Goal: Task Accomplishment & Management: Use online tool/utility

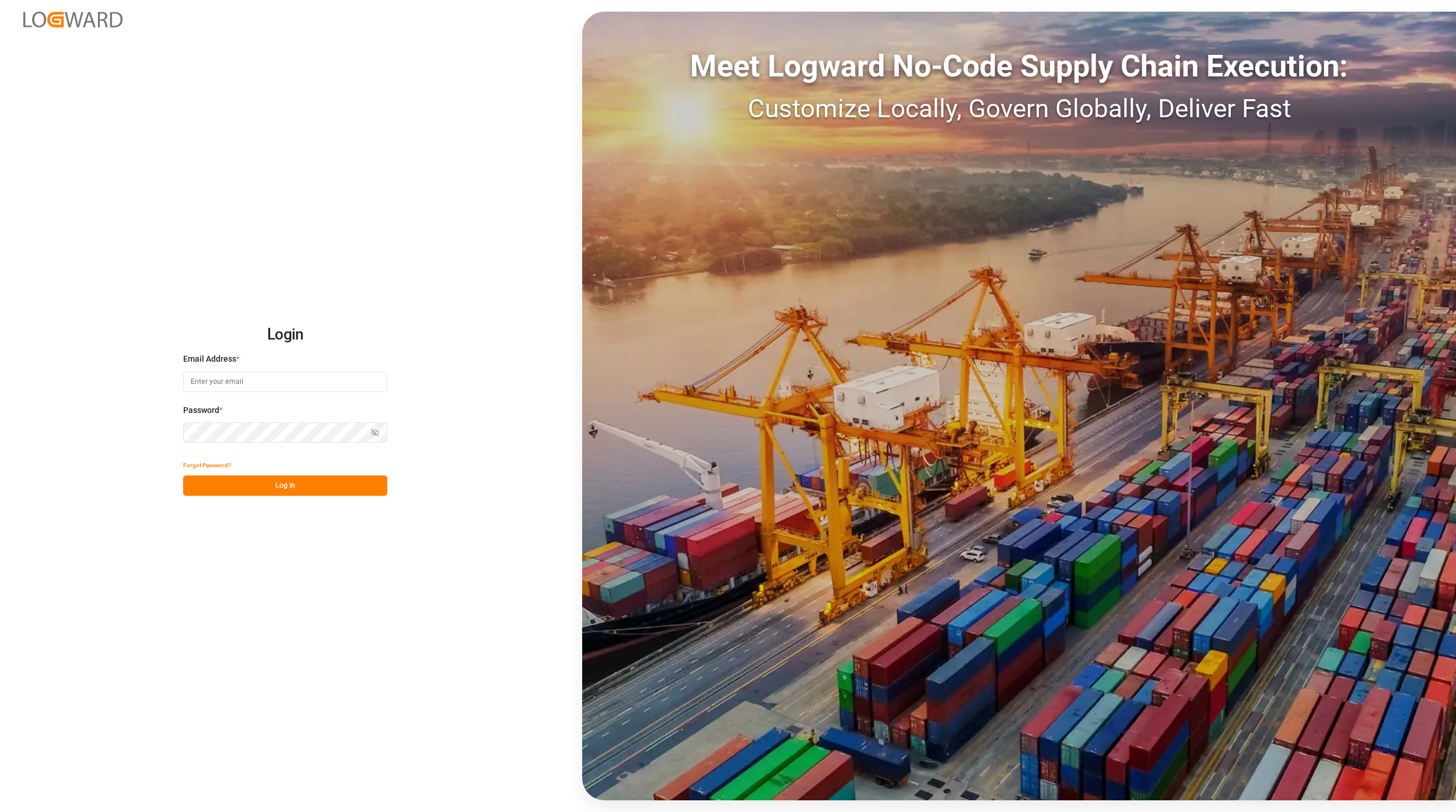
type input "[EMAIL_ADDRESS][PERSON_NAME][DOMAIN_NAME]"
click at [324, 477] on button "Log In" at bounding box center [285, 486] width 205 height 21
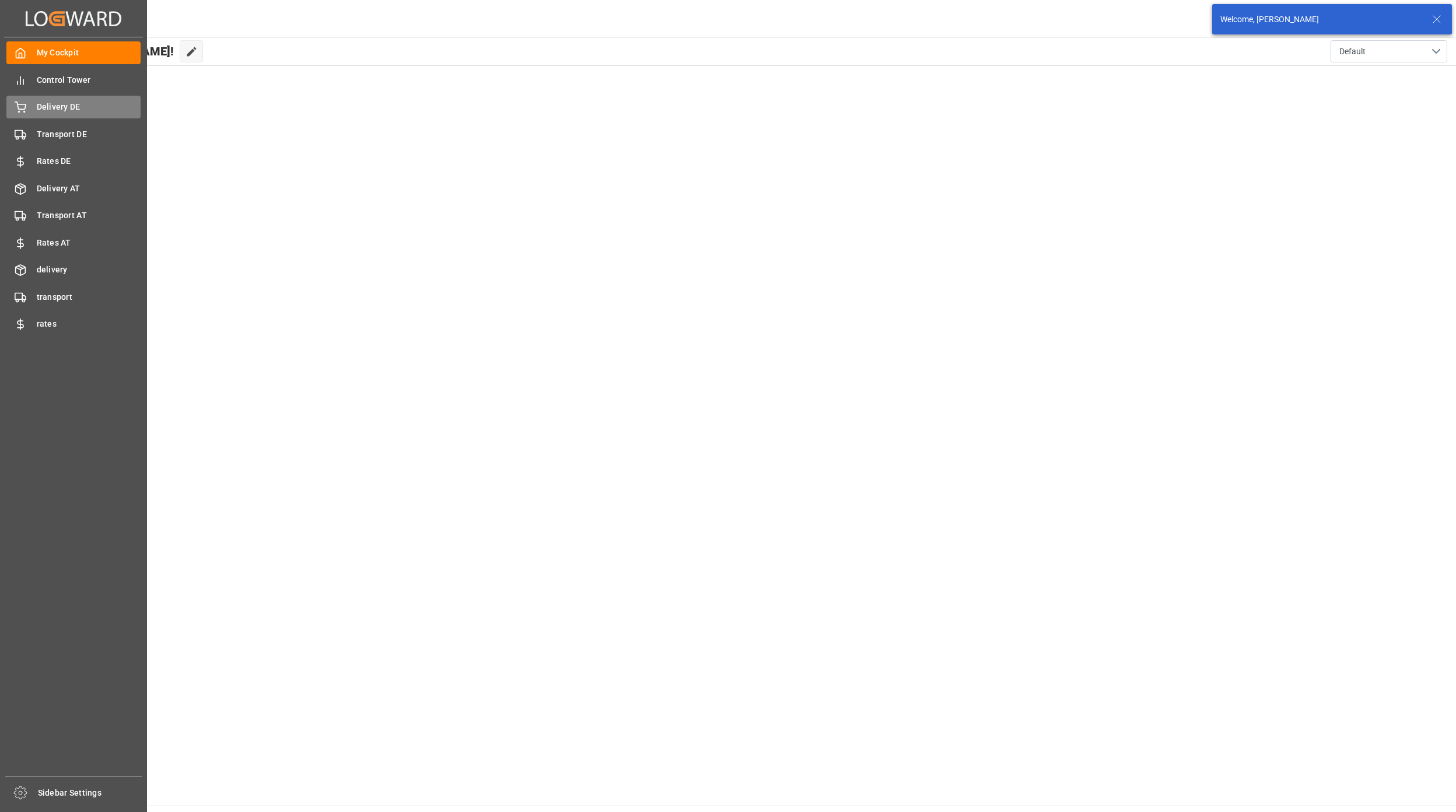
click at [89, 117] on div "Delivery DE Delivery DE" at bounding box center [73, 107] width 134 height 23
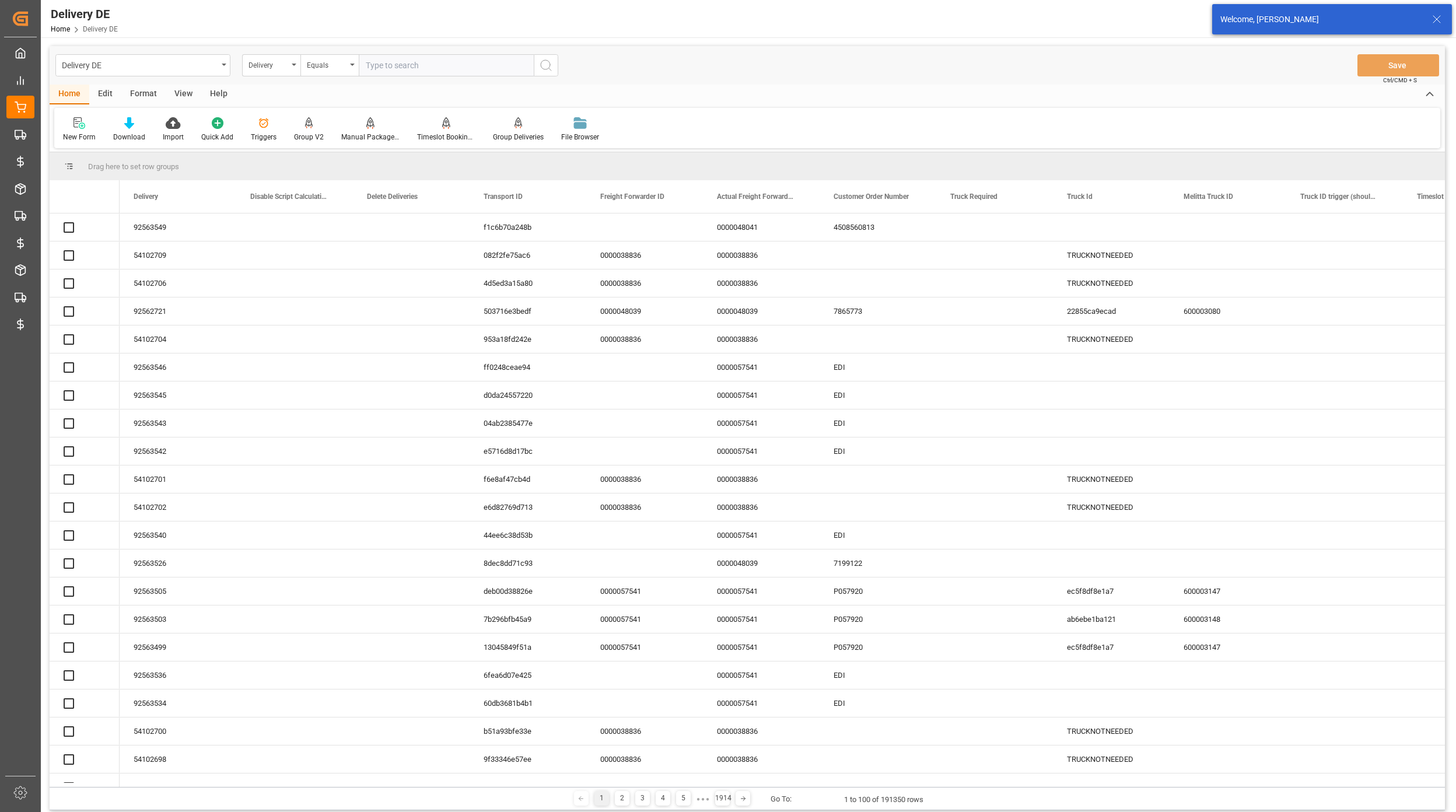
click at [388, 64] on input "text" at bounding box center [446, 65] width 175 height 22
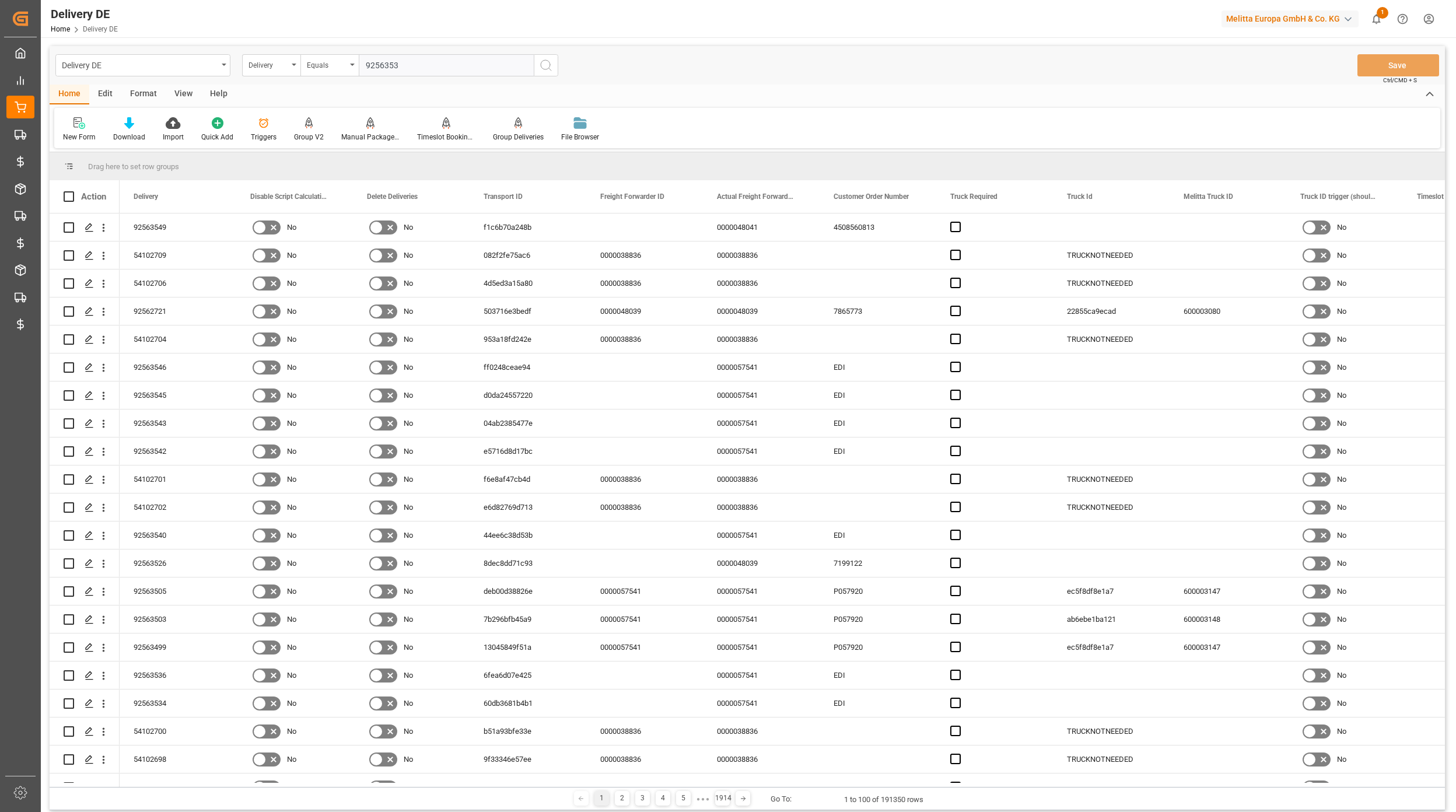
type input "92563532"
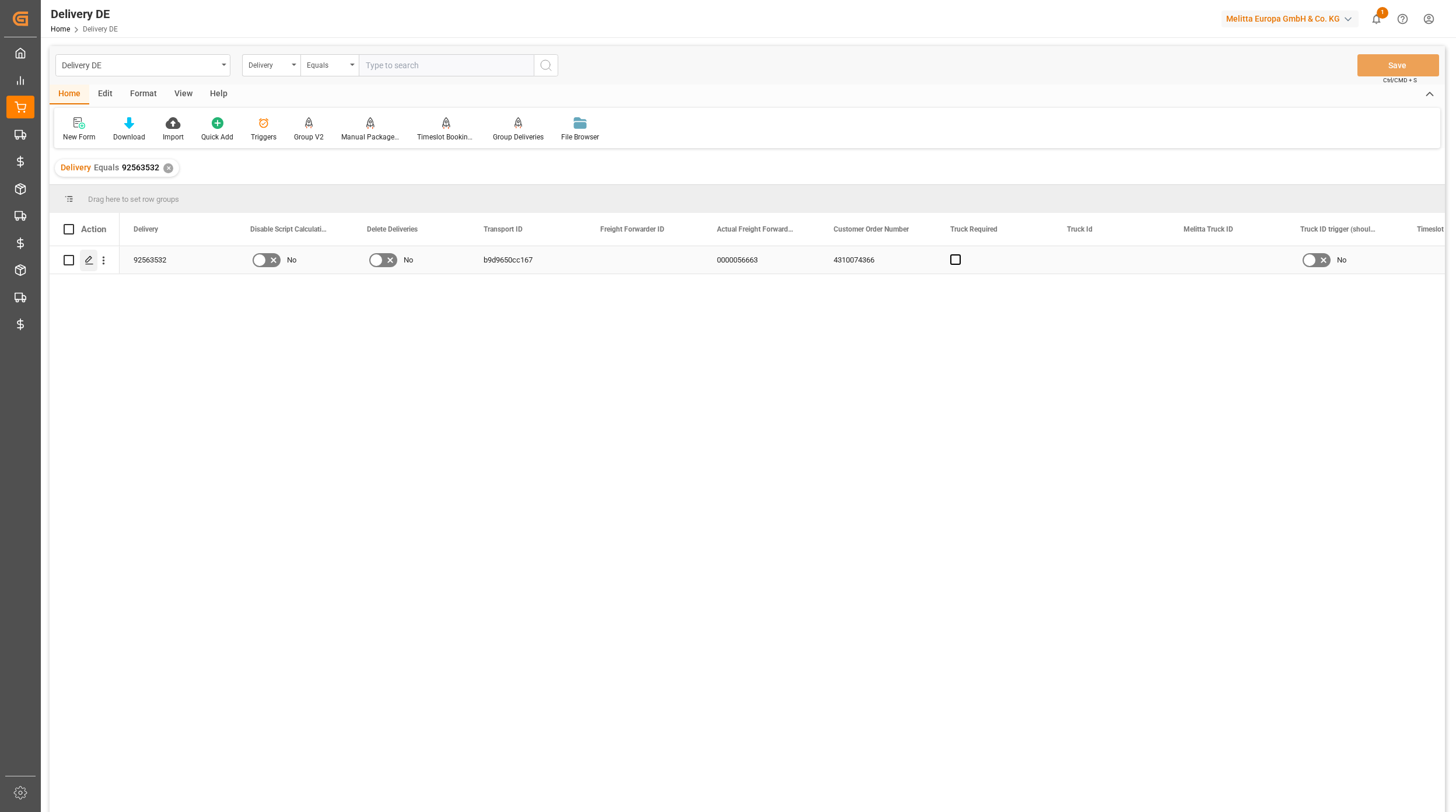
click at [92, 262] on icon "Press SPACE to select this row." at bounding box center [90, 260] width 10 height 10
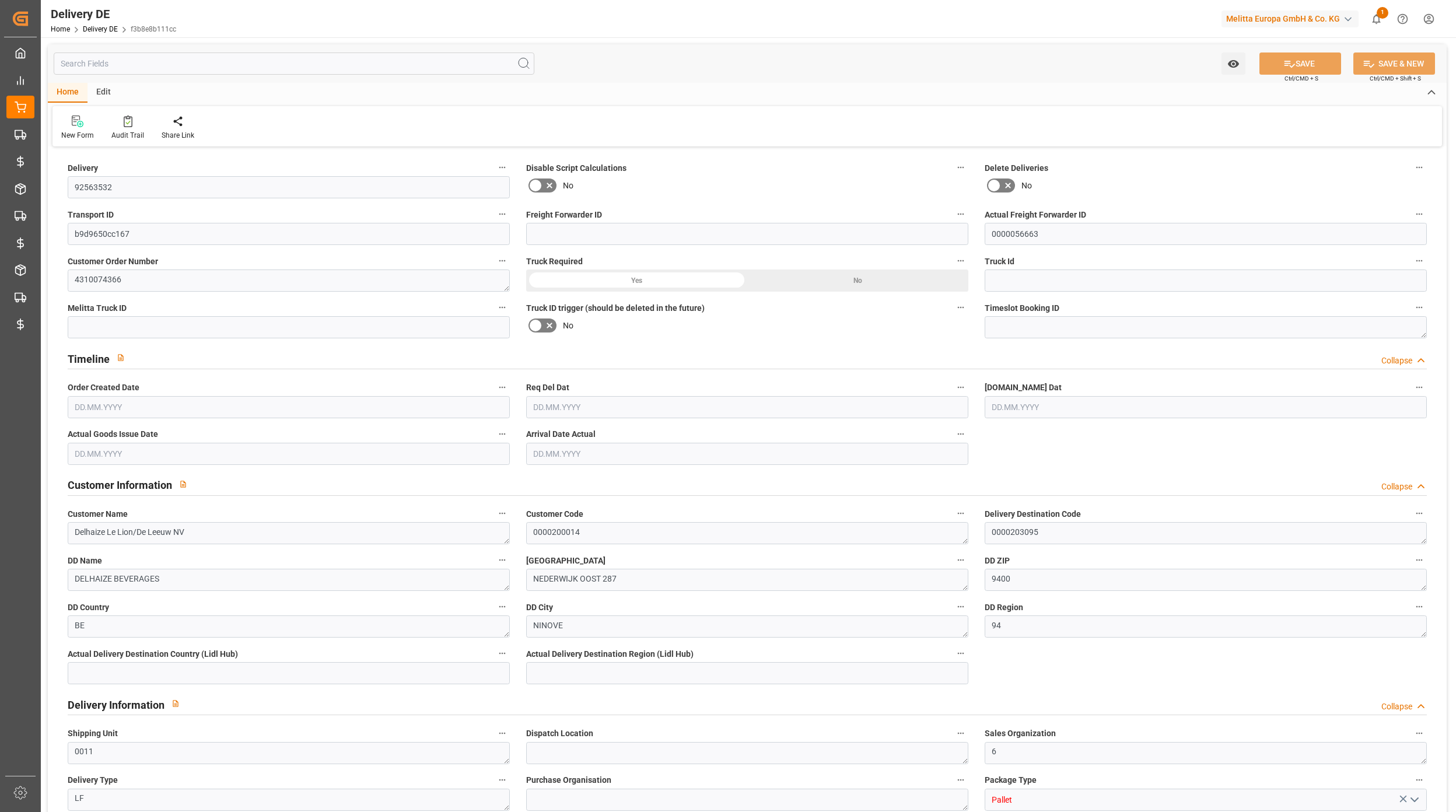
type input "0"
type input "4"
type input "855.36"
type input "1188"
type input "6572.16"
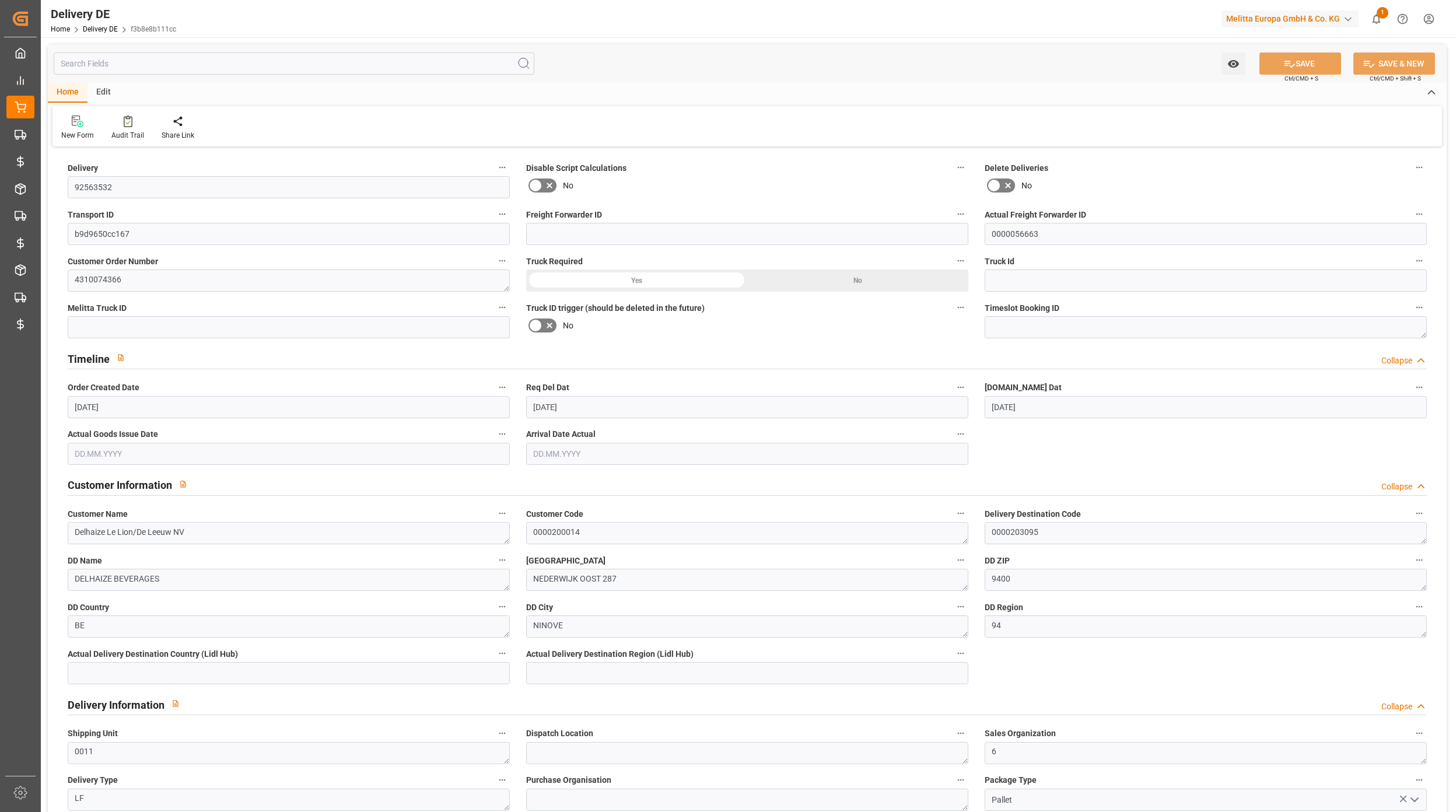
type input "01.10.2025"
type input "[DATE]"
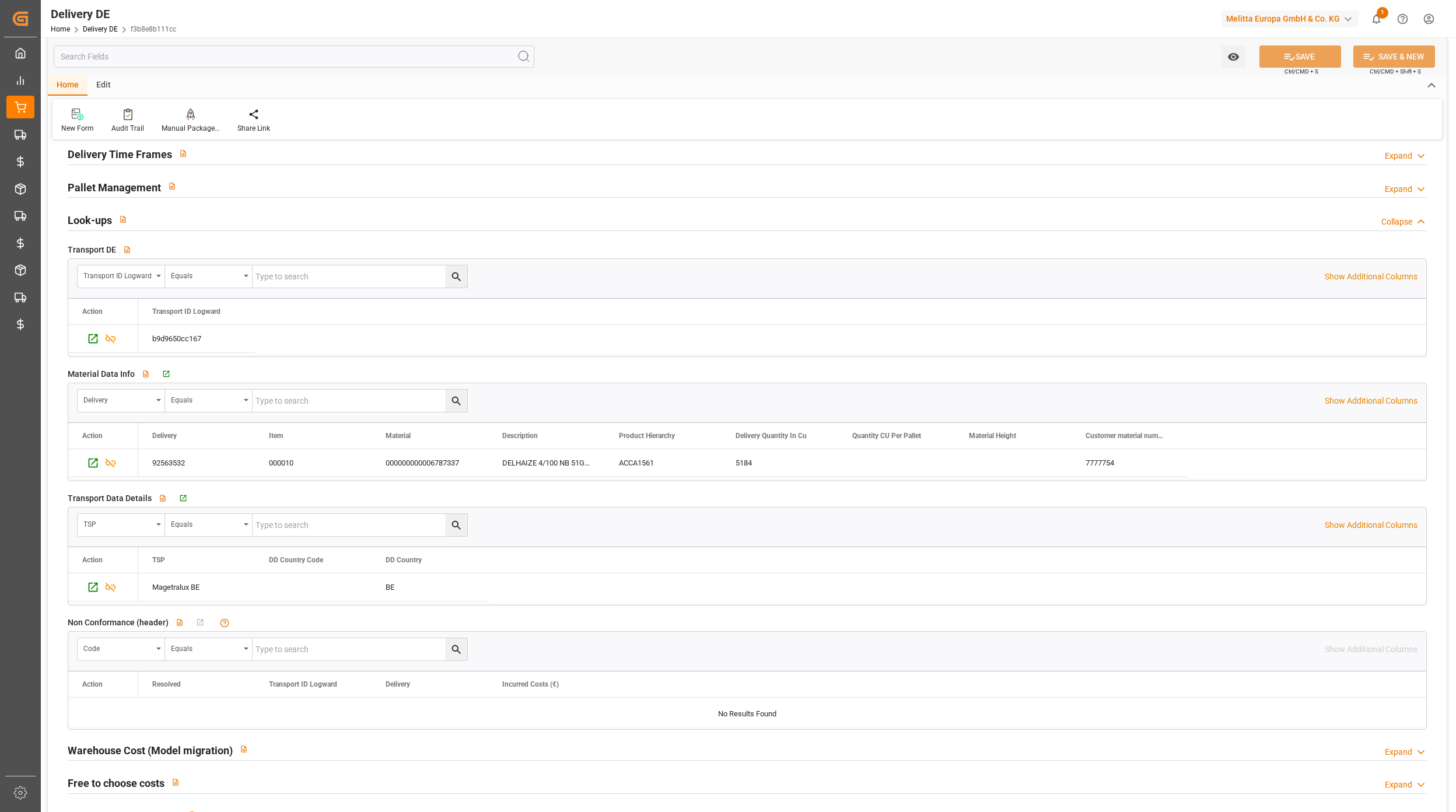
scroll to position [1789, 0]
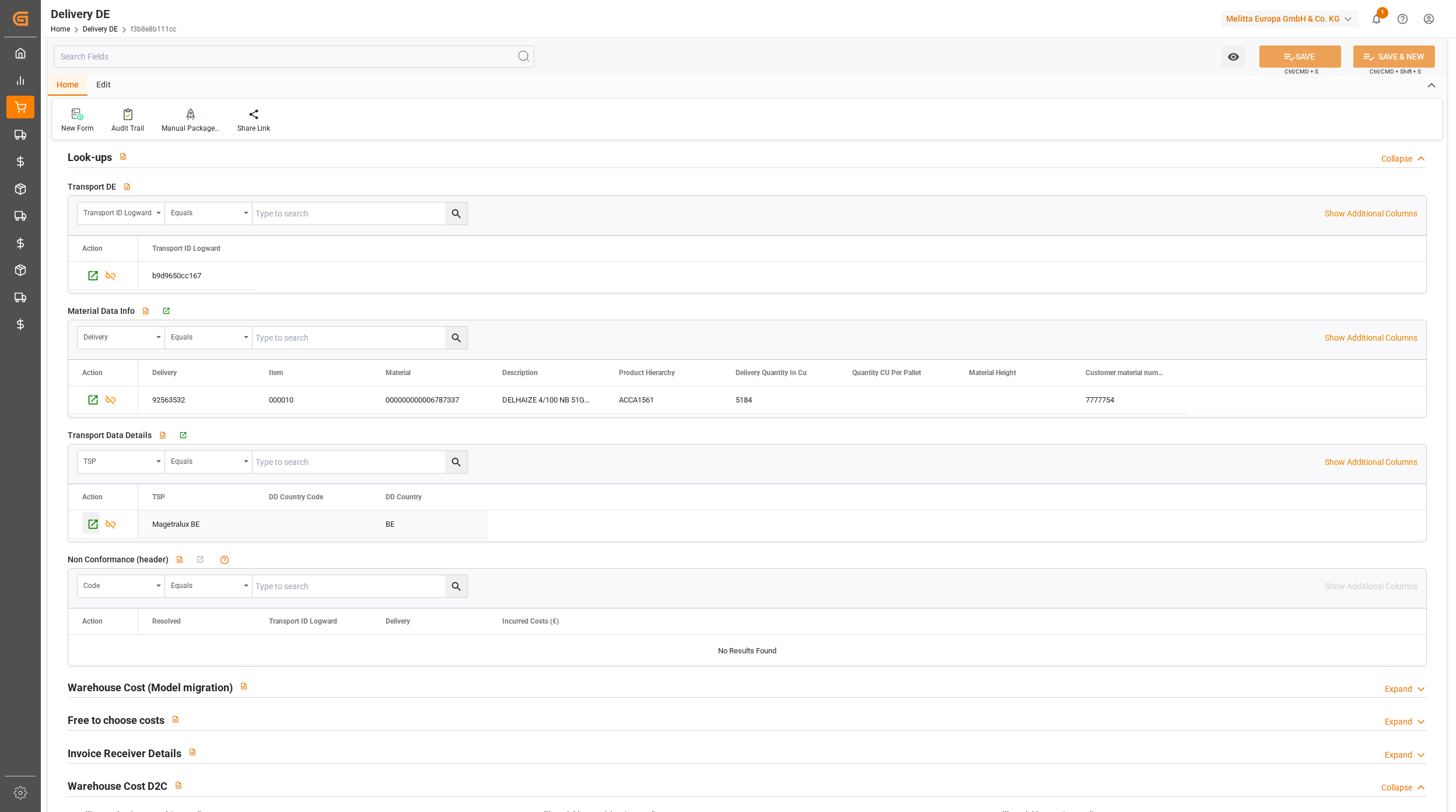
click at [89, 526] on icon "Press SPACE to select this row." at bounding box center [93, 523] width 12 height 12
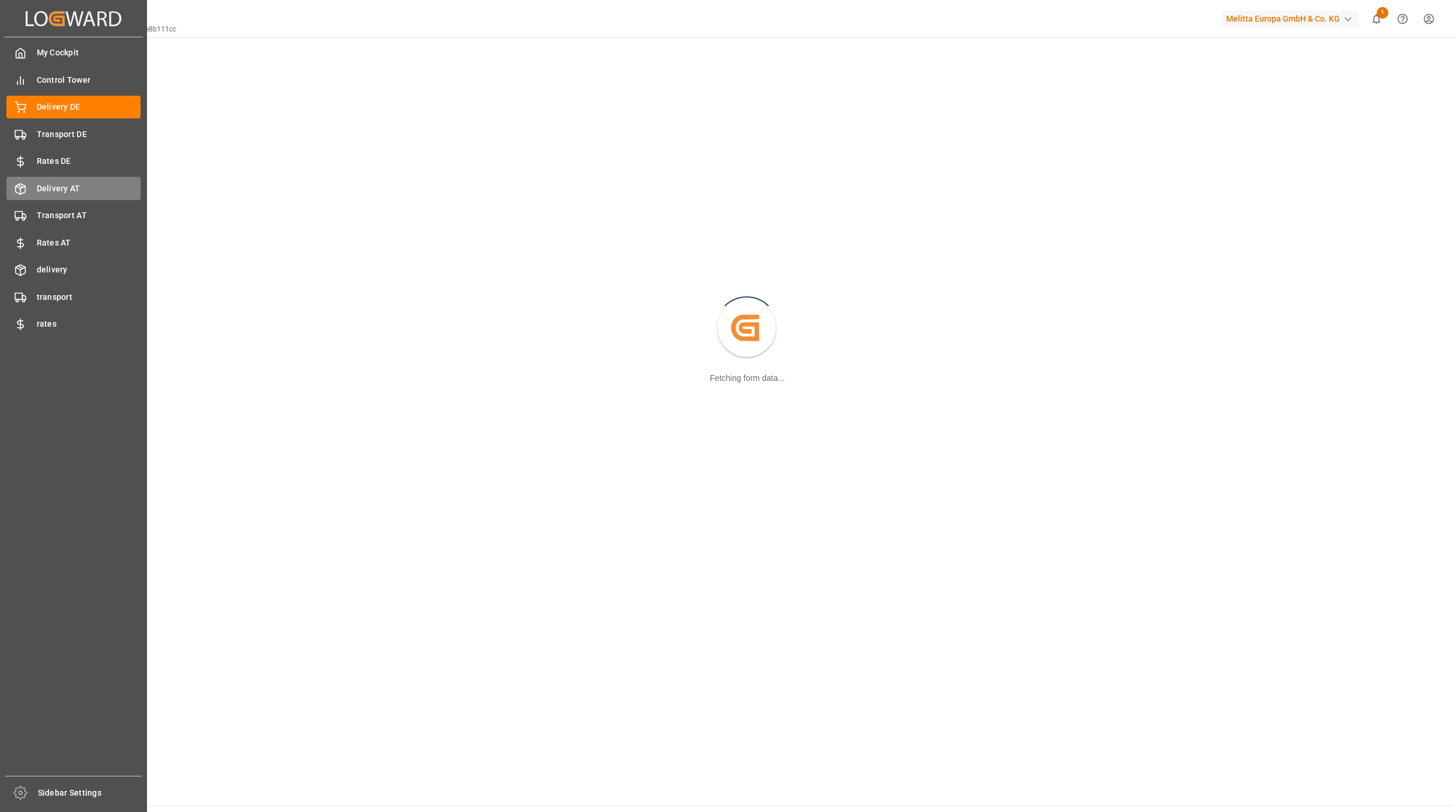
click at [19, 184] on icon at bounding box center [21, 189] width 10 height 10
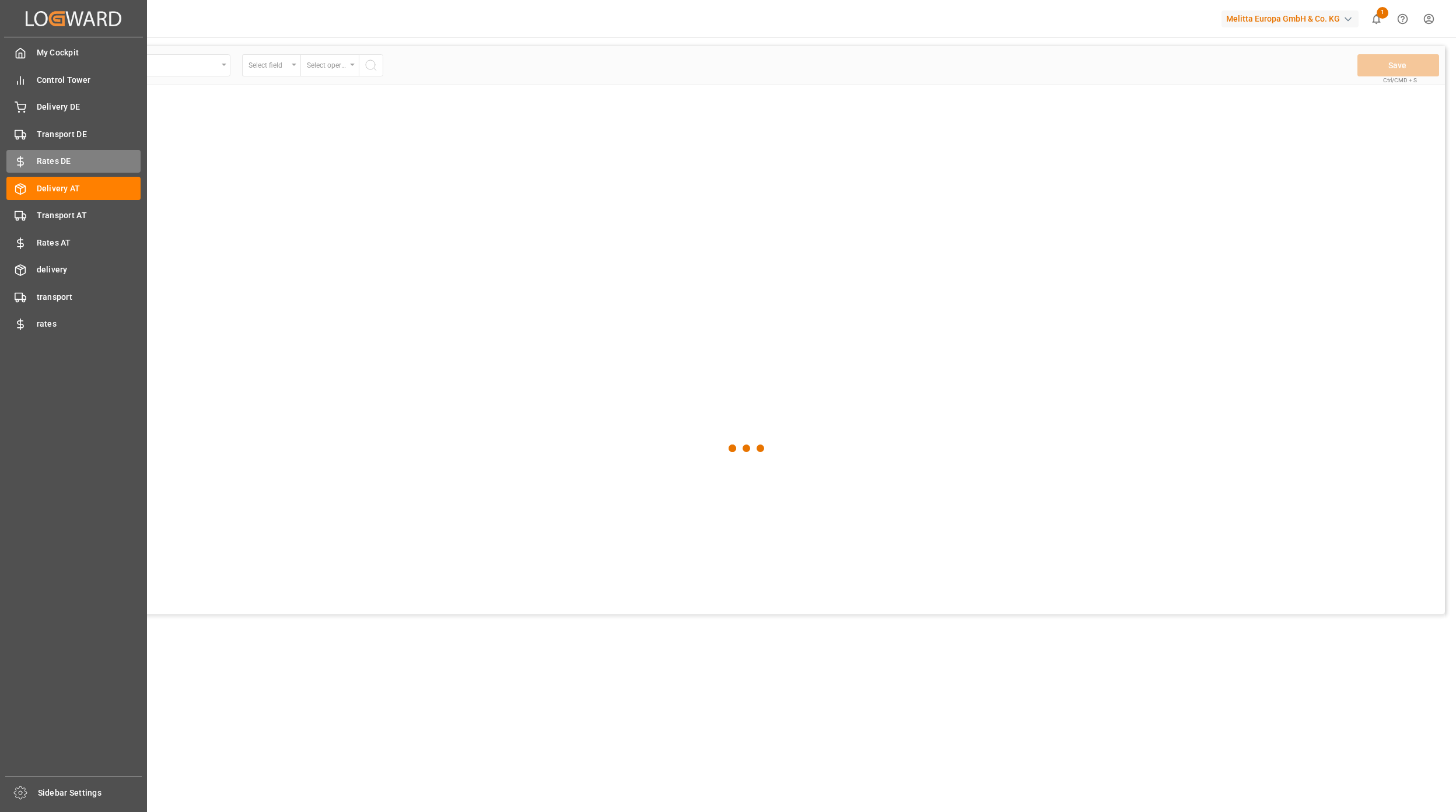
drag, startPoint x: 40, startPoint y: 156, endPoint x: 49, endPoint y: 157, distance: 9.1
click at [40, 156] on span "Rates DE" at bounding box center [89, 161] width 105 height 12
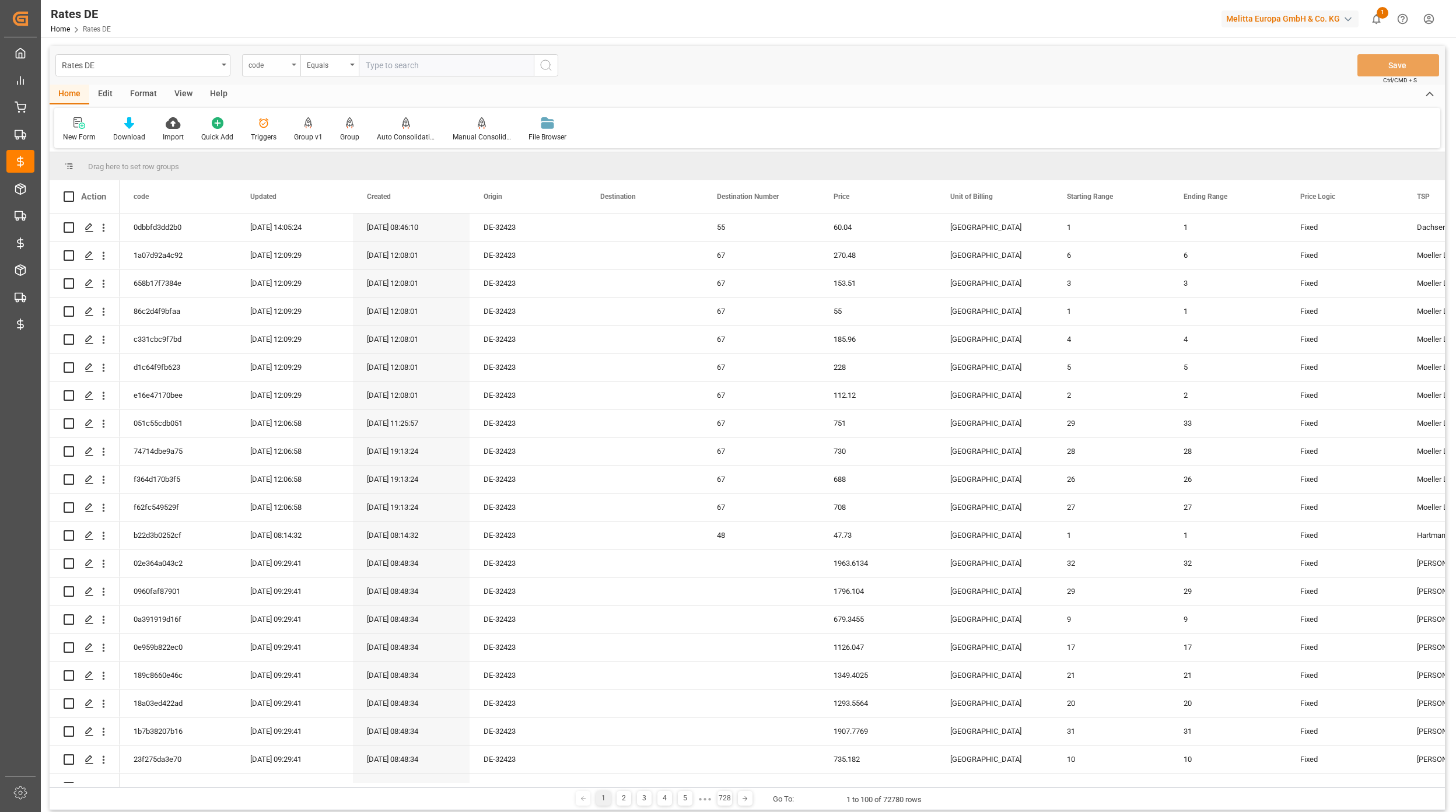
click at [265, 65] on div "code" at bounding box center [268, 63] width 40 height 13
type input "cou"
click at [309, 120] on div "Destination Country Code" at bounding box center [329, 119] width 174 height 25
click at [376, 75] on input "text" at bounding box center [446, 65] width 175 height 22
type input "BE"
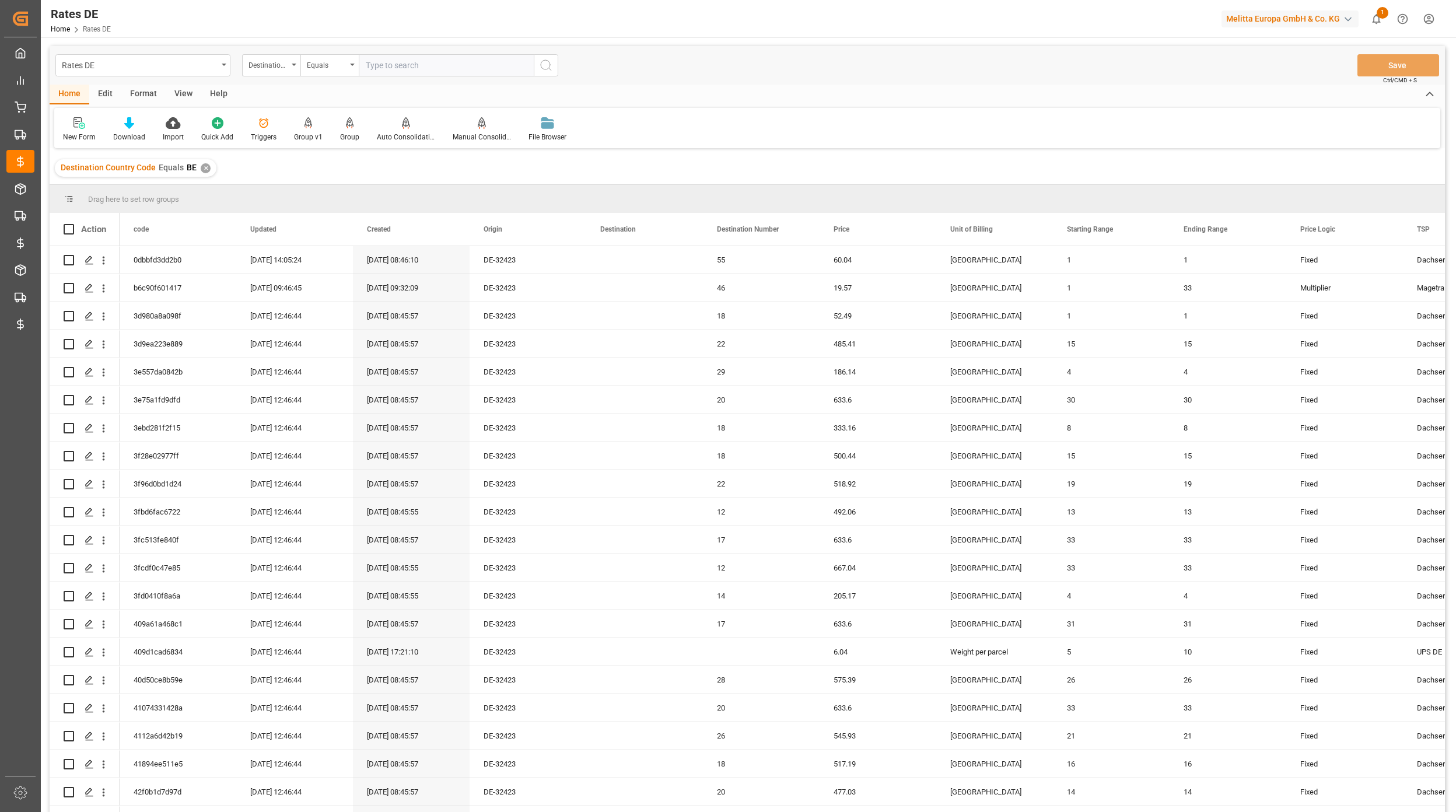
click at [278, 79] on div "Rates DE Destination Country Code Equals Save Ctrl/CMD + S" at bounding box center [748, 65] width 1396 height 39
click at [278, 74] on div "Destination Country Code" at bounding box center [271, 65] width 59 height 22
type input "num"
click at [292, 114] on div "Destination Number" at bounding box center [329, 119] width 174 height 25
click at [393, 61] on input "number" at bounding box center [446, 65] width 175 height 22
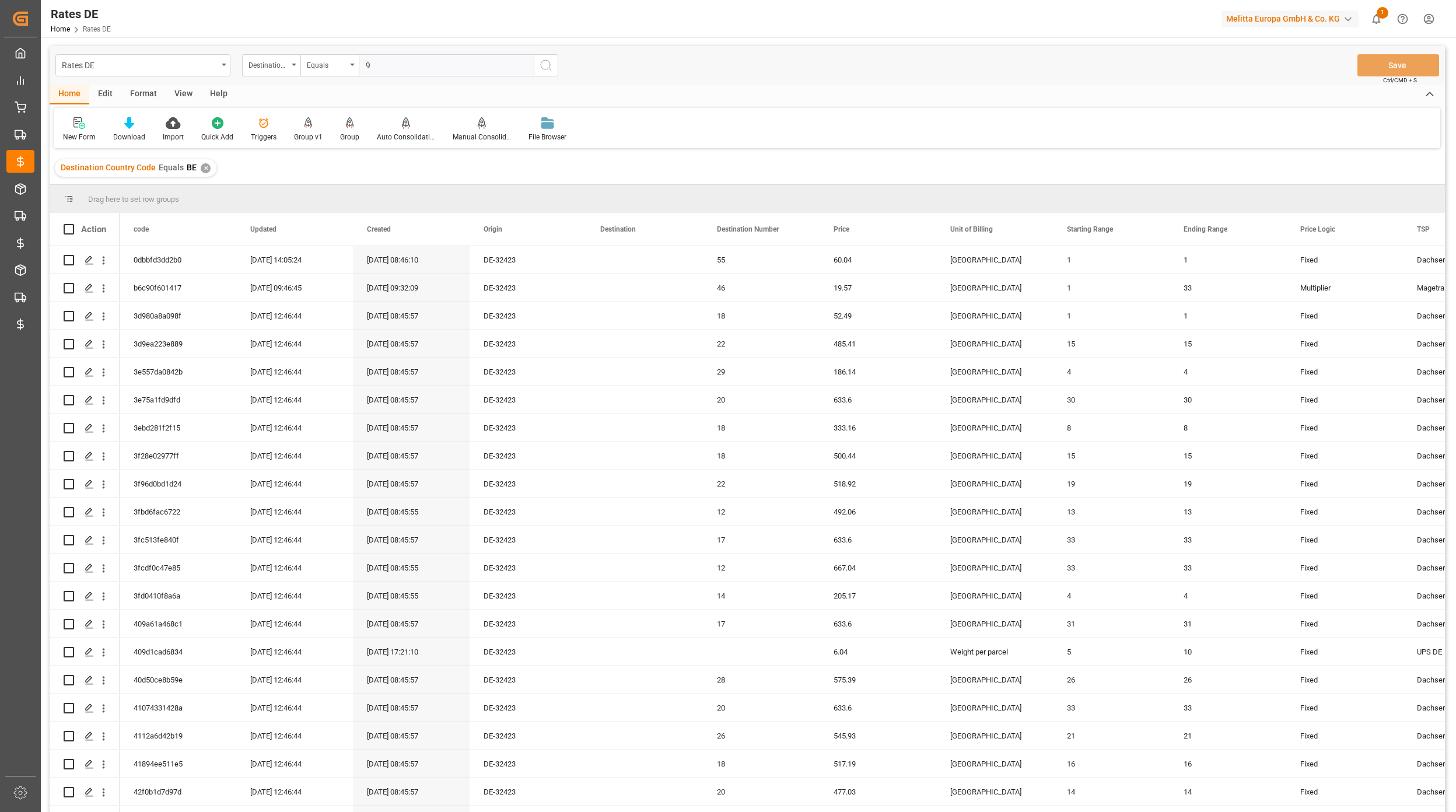
type input "94"
click at [268, 64] on div "Destination Number" at bounding box center [268, 63] width 40 height 13
type input "sta"
click at [299, 118] on div "Starting Range" at bounding box center [329, 119] width 174 height 25
click at [395, 69] on input "number" at bounding box center [446, 65] width 175 height 22
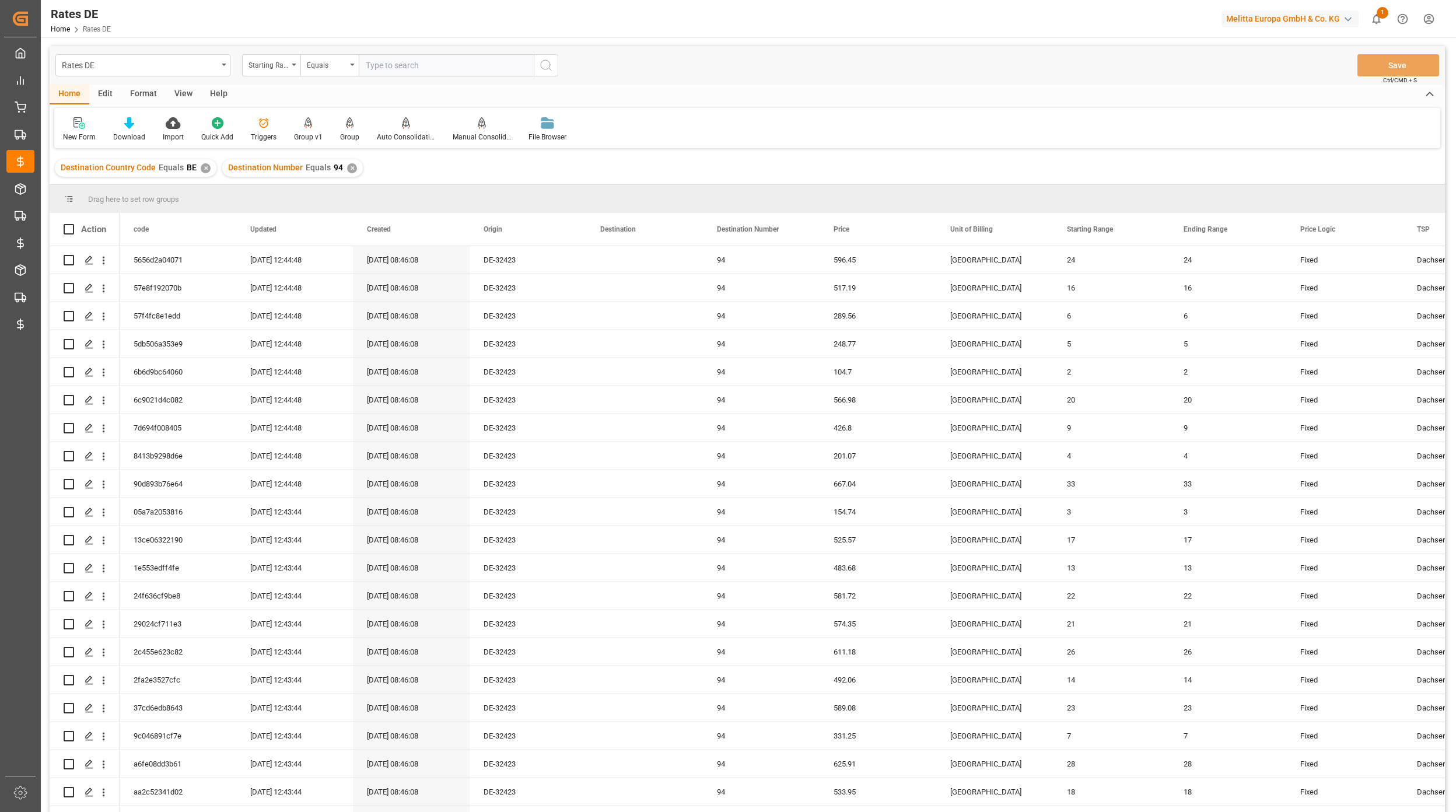
type input "4"
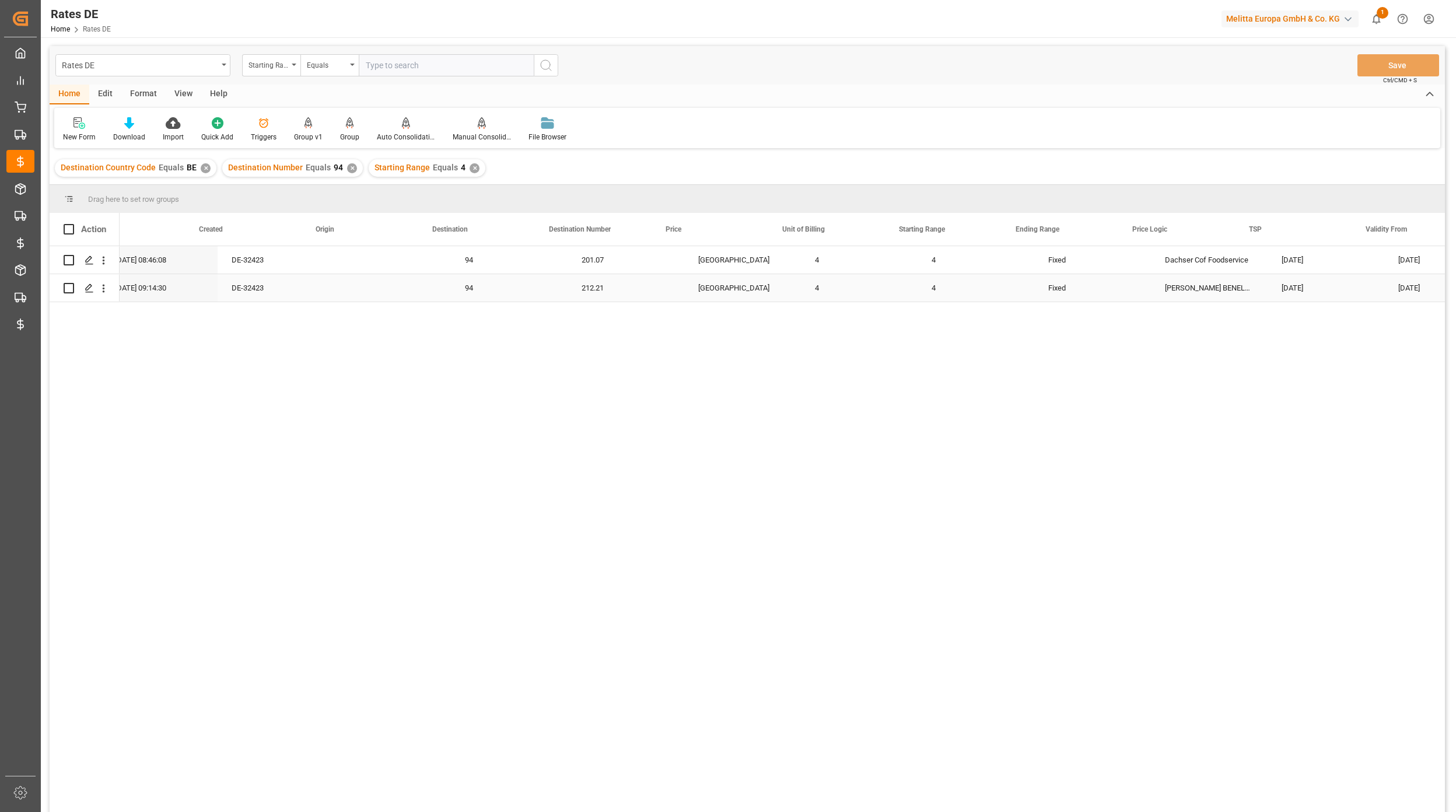
scroll to position [0, 544]
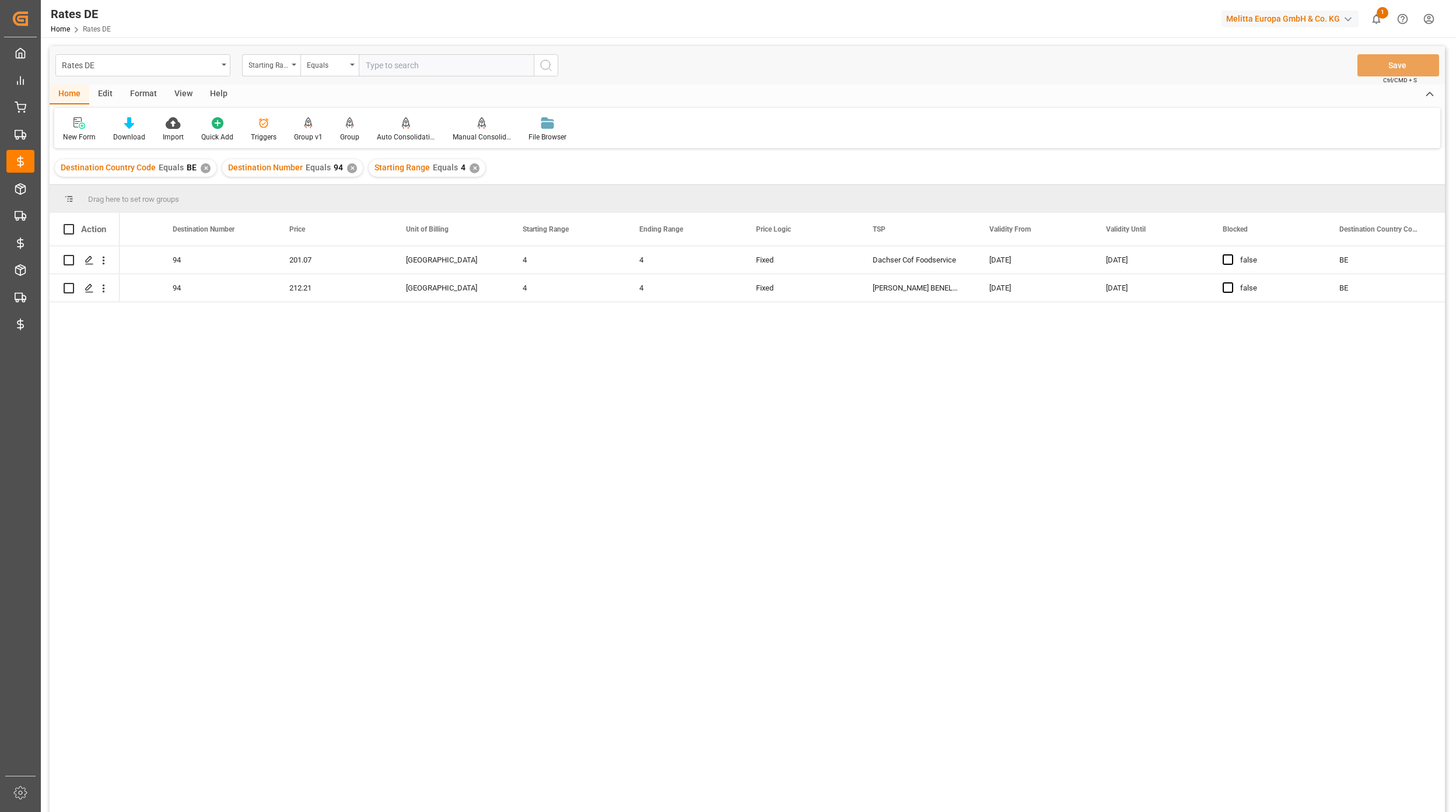
click at [797, 515] on div "DE-32423 94 201.07 Pallet Place 4 4 Fixed Dachser Cof Foodservice 01.10.2024 30…" at bounding box center [783, 532] width 1326 height 573
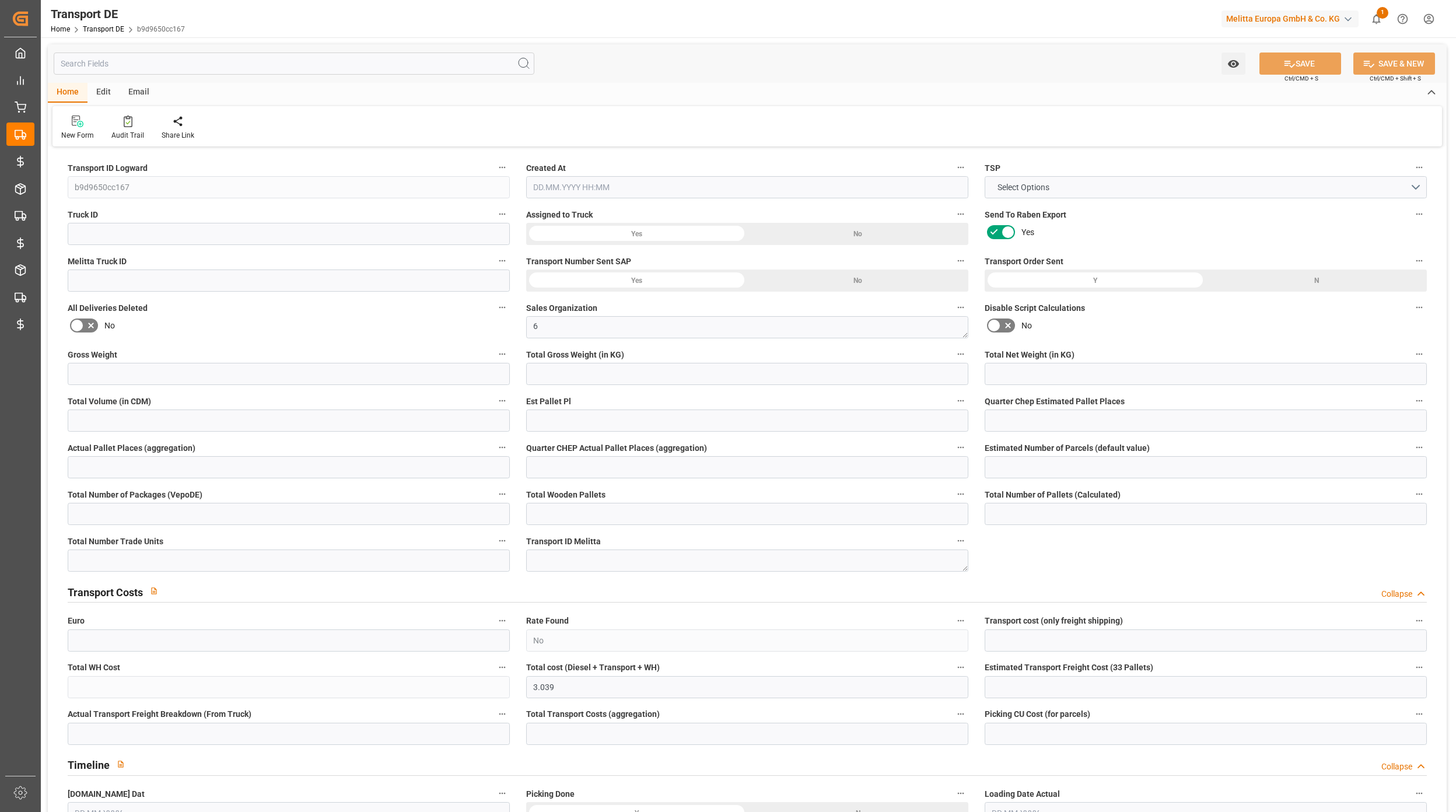
type input "1188"
type input "1084.032"
type input "855.36"
type input "6572.16"
type input "4"
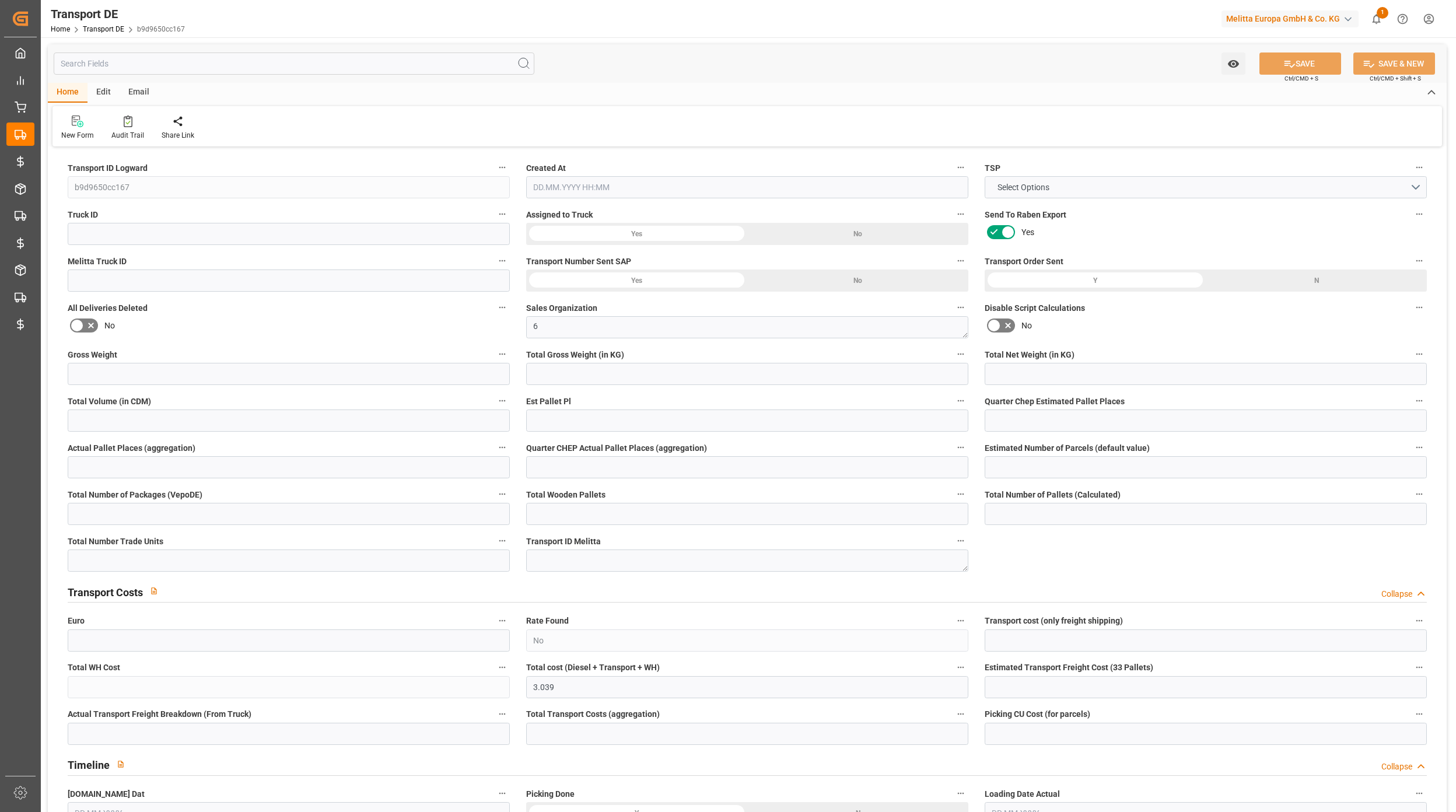
type input "0"
type input "1"
type input "0"
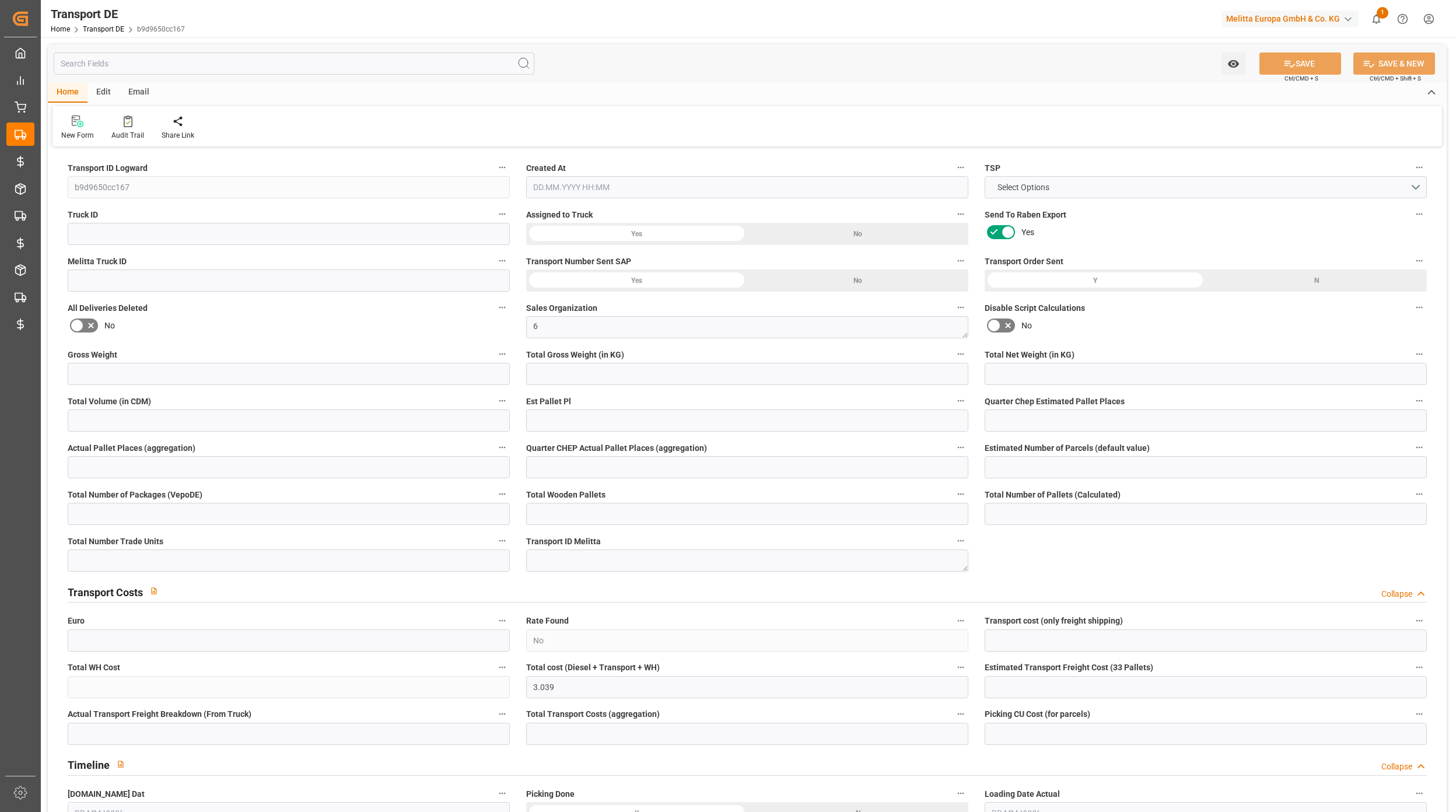
type input "4"
type input "0"
type input "288"
type input "0"
type input "3.039"
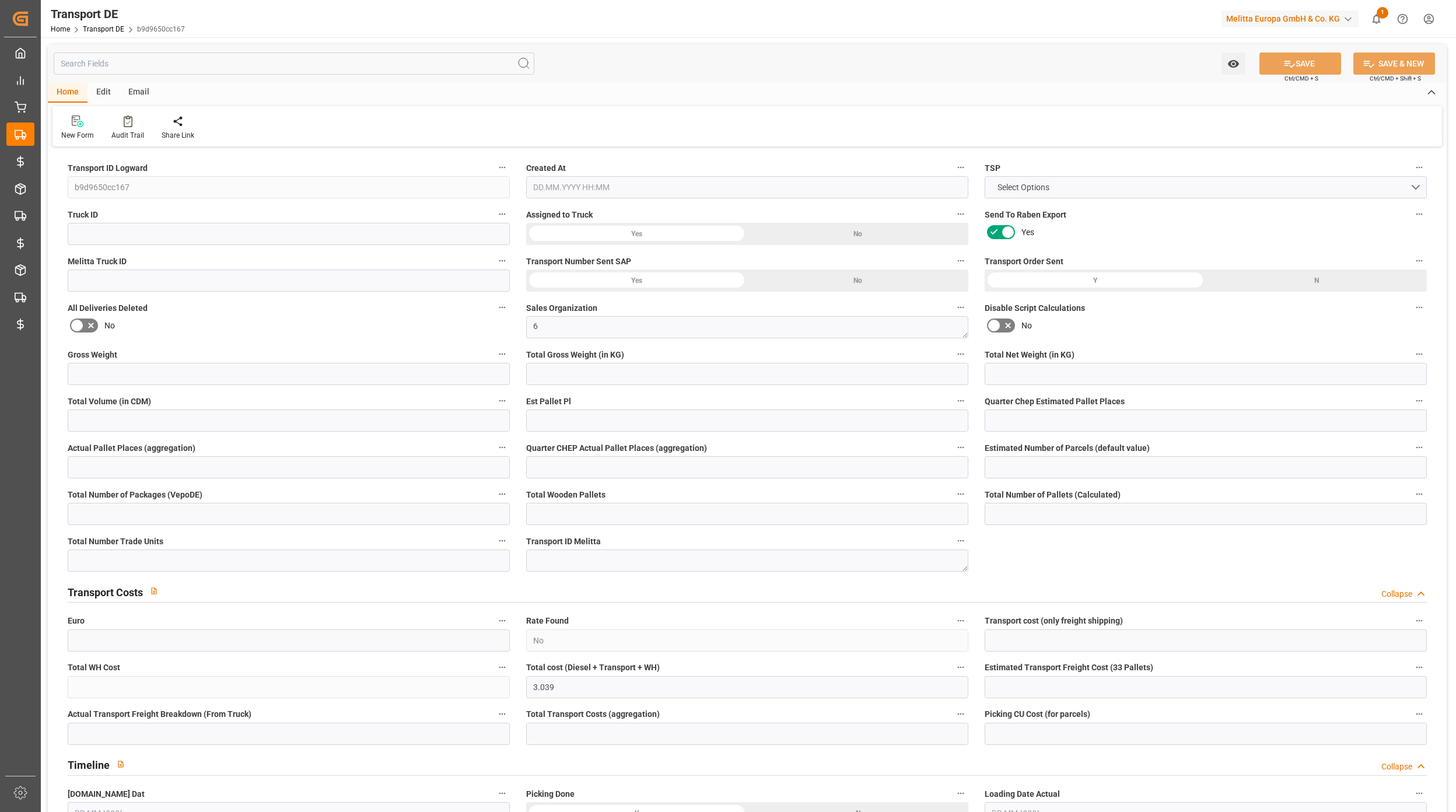
type input "0"
type input "94"
type input "0"
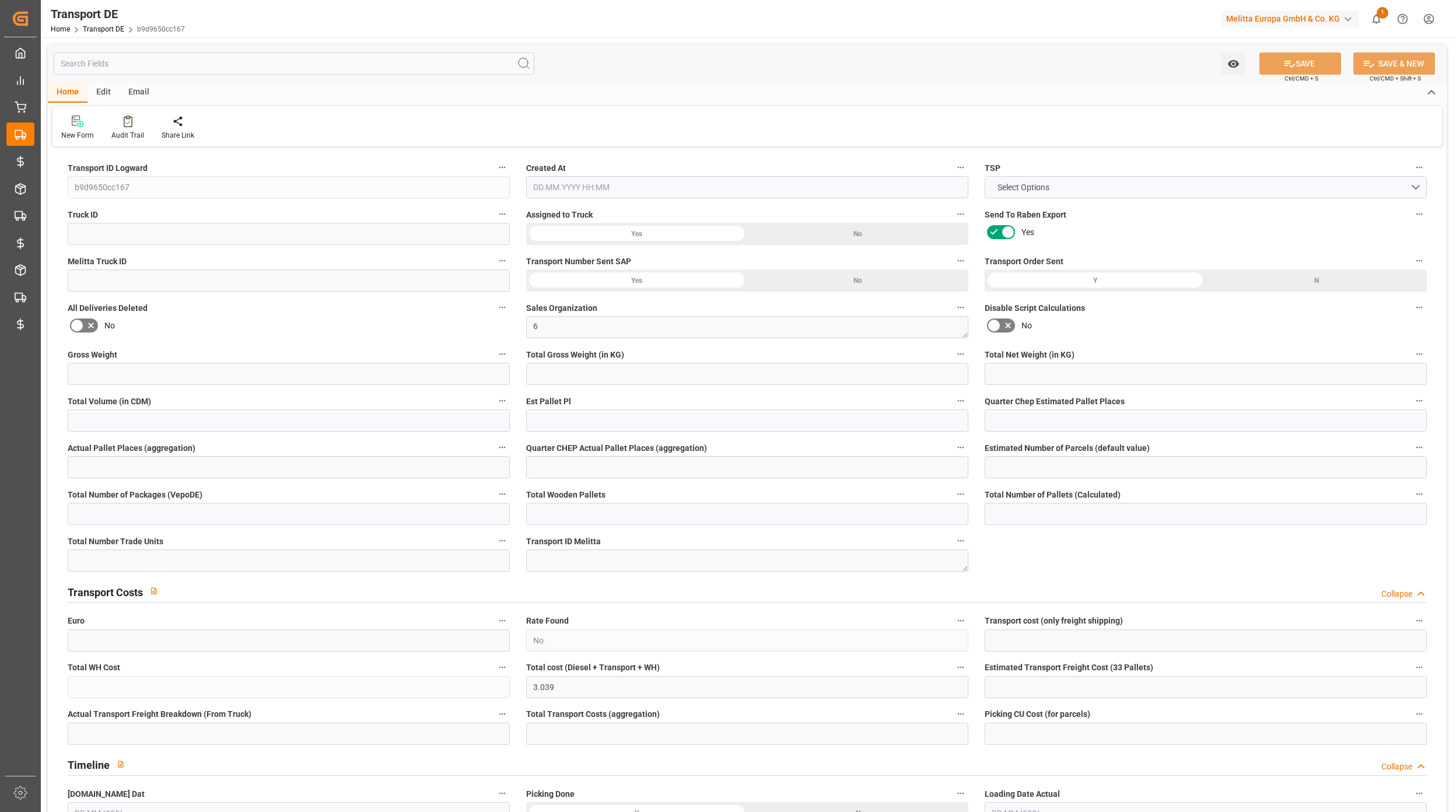
type input "0"
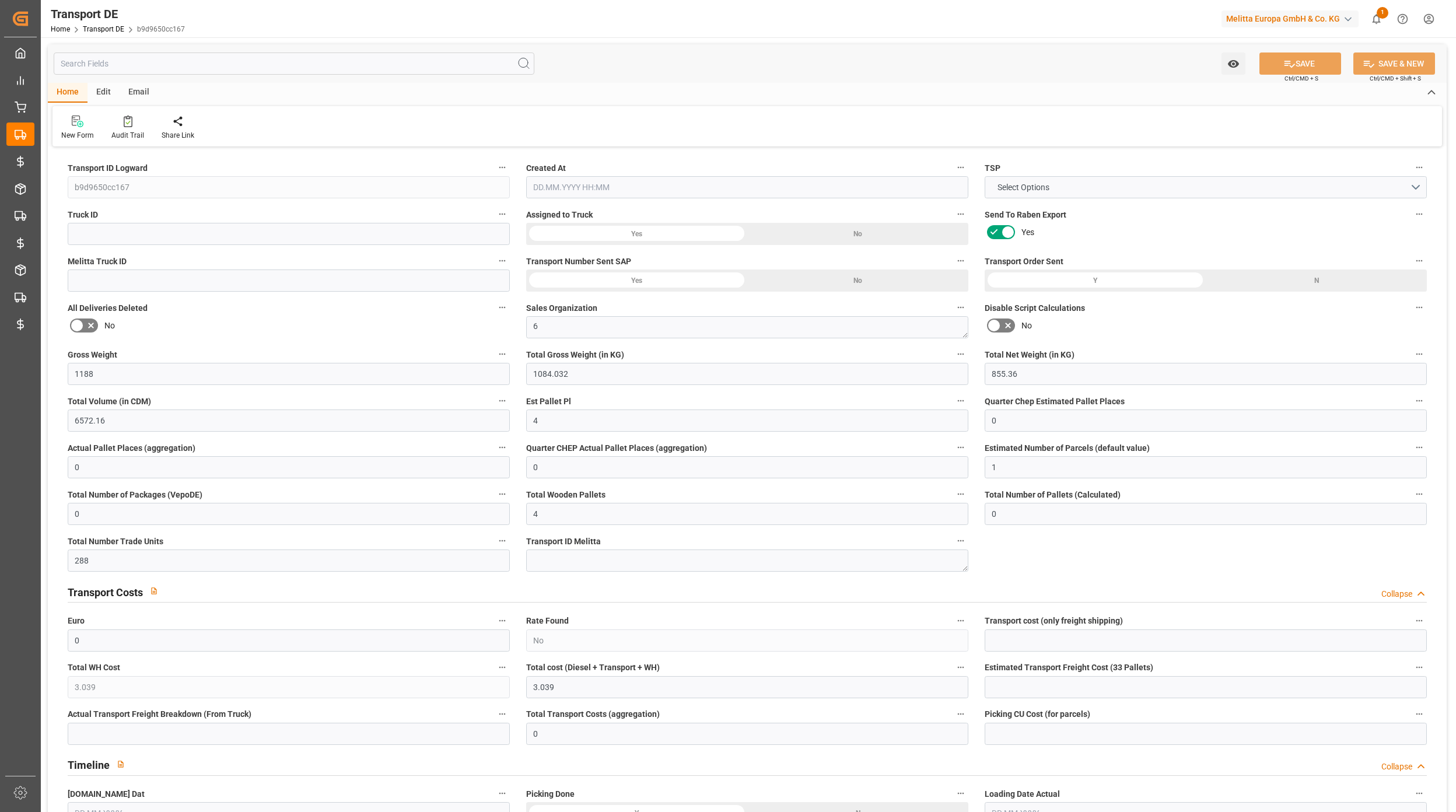
type input "0"
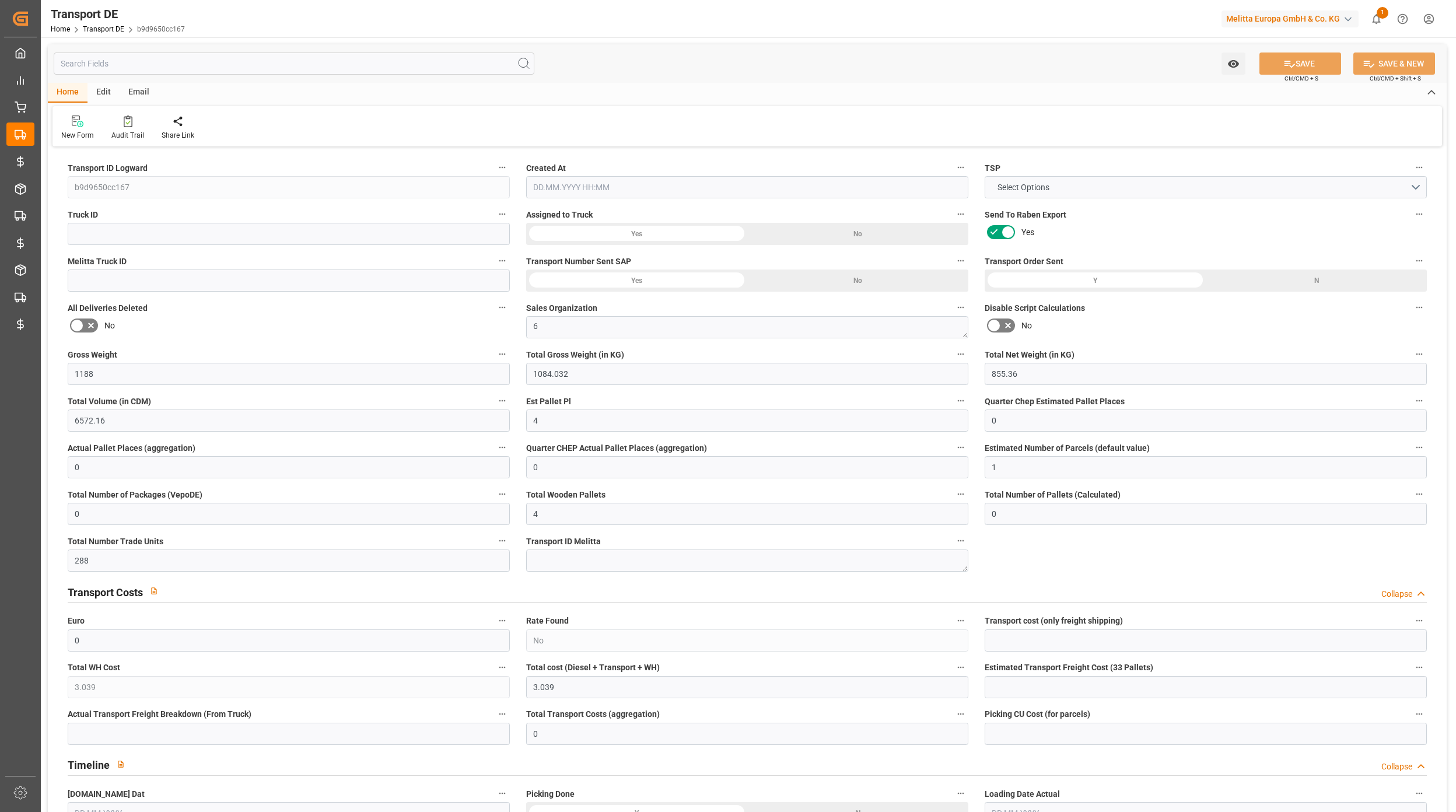
type input "0"
type input "1084.032"
type input "4710.8598"
type input "21"
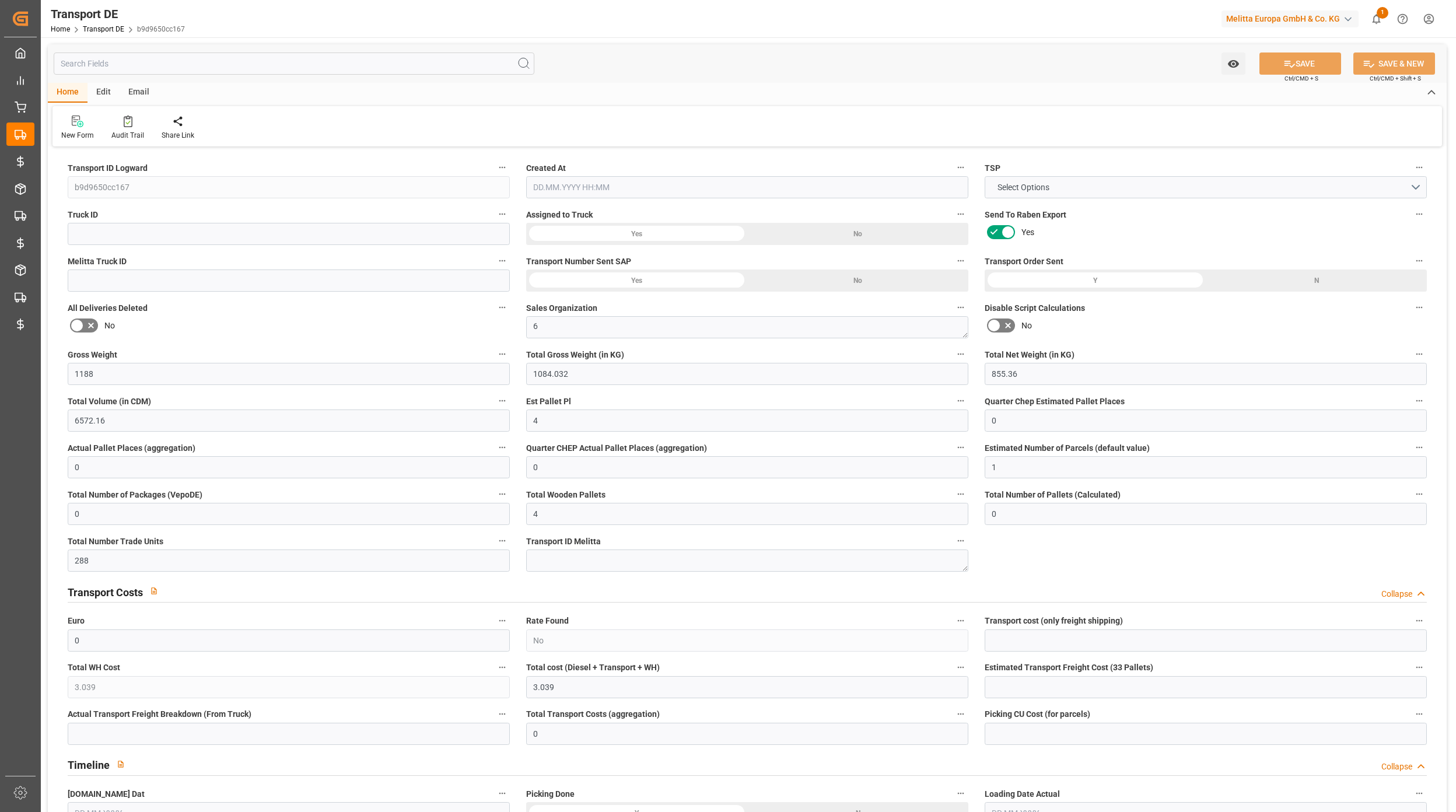
type input "35"
type input "4"
type input "0"
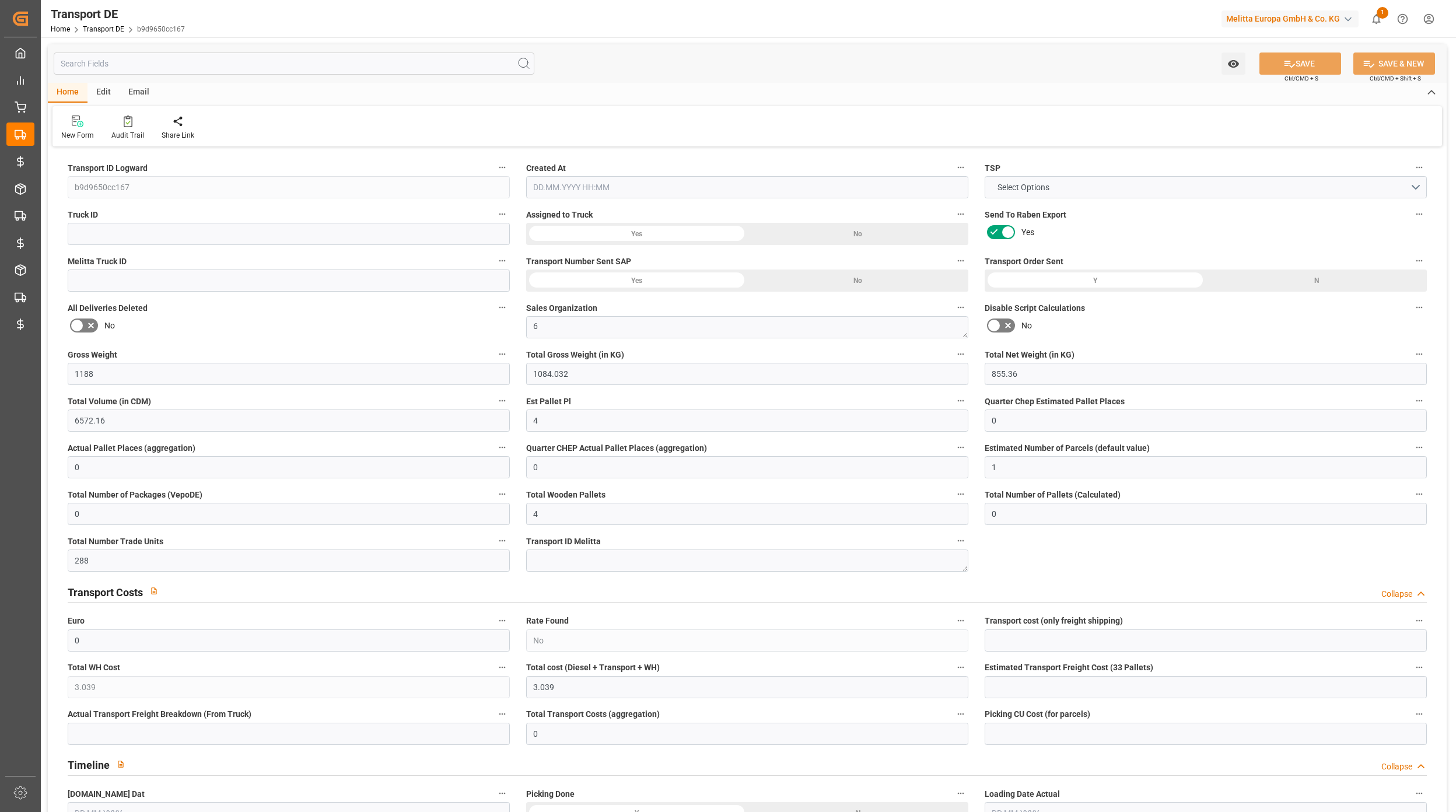
type input "0"
type input "1"
type input "0"
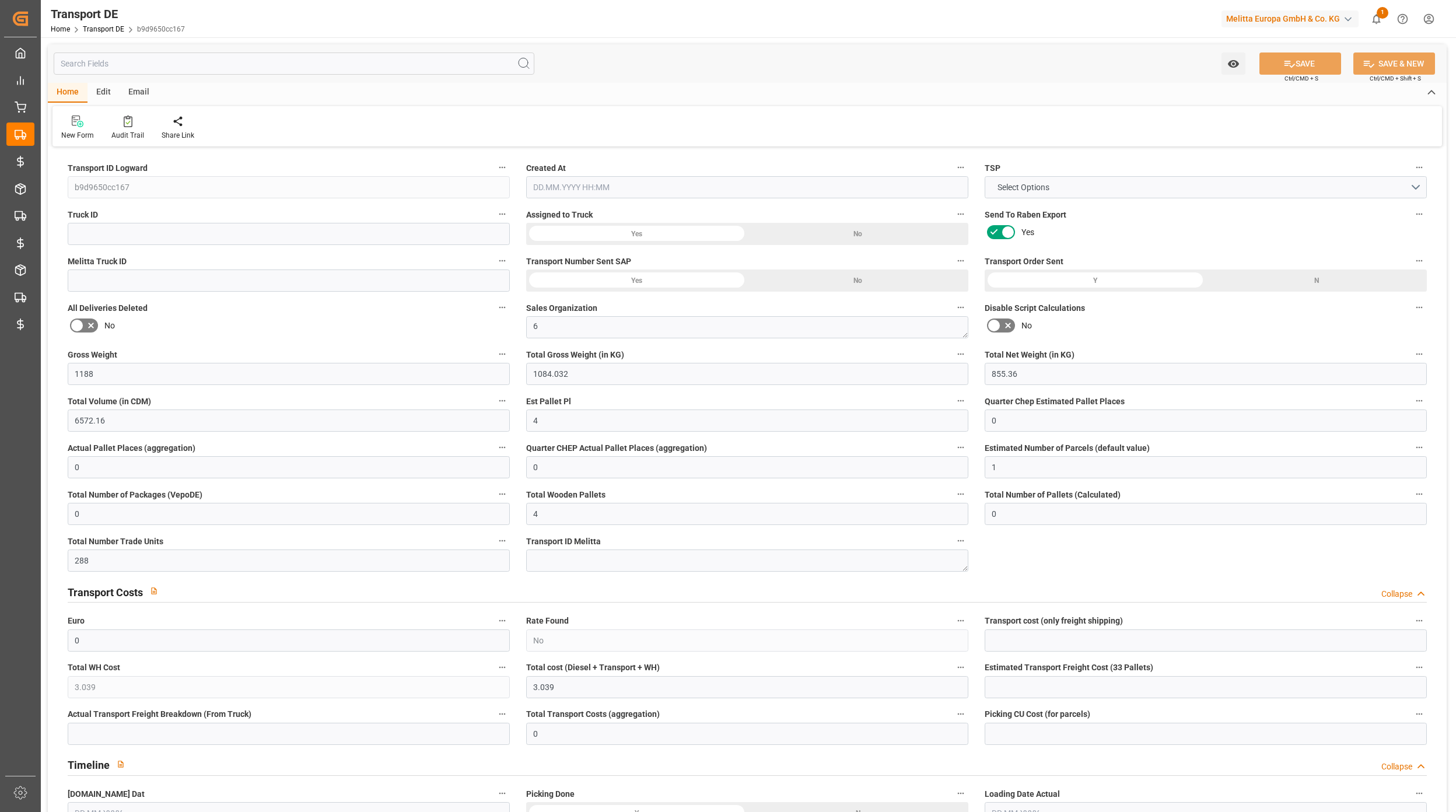
type input "288"
type input "3.039"
type input "0"
type input "[DATE] 07:48"
type input "[DATE]"
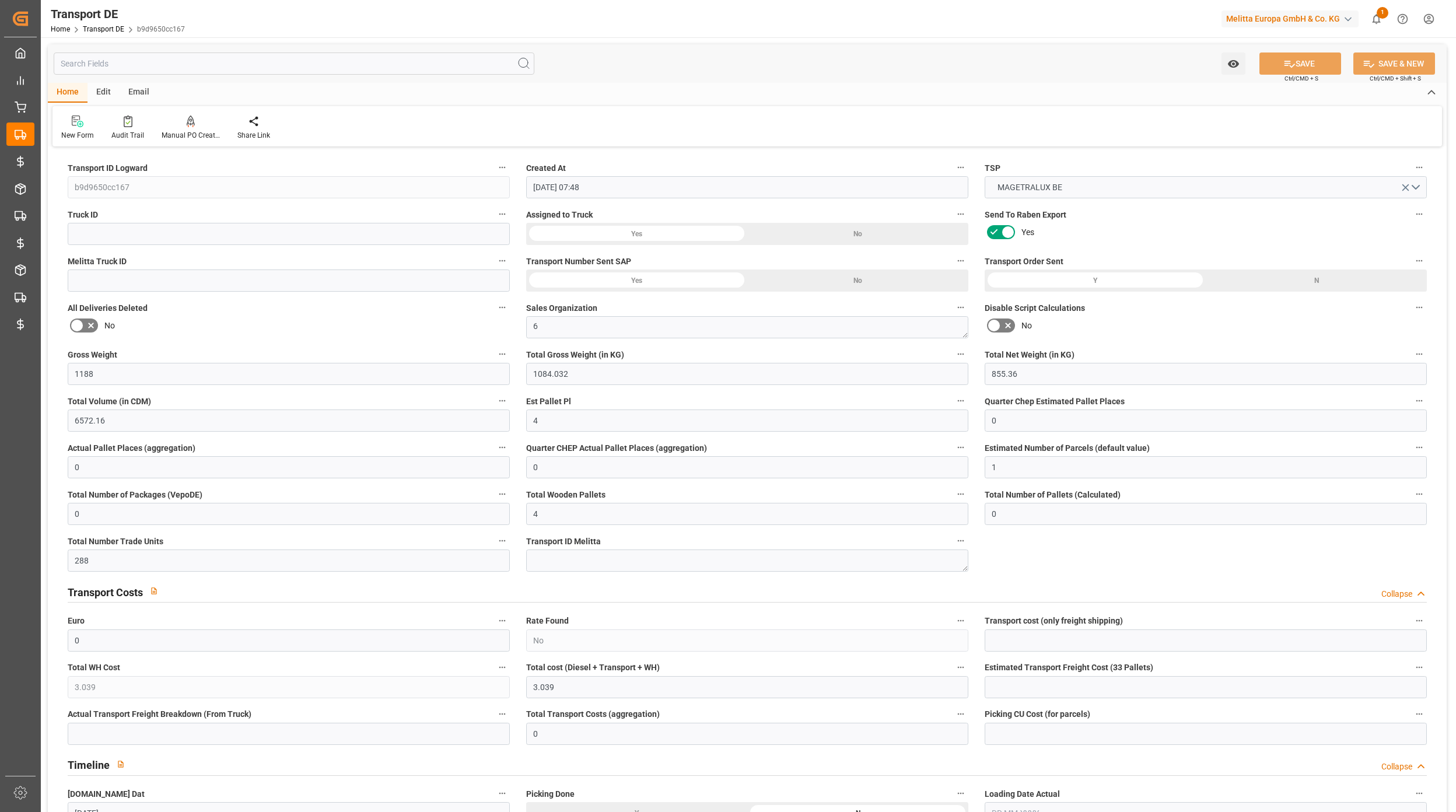
type input "[DATE]"
click at [1321, 189] on button "MAGETRALUX BE" at bounding box center [1206, 187] width 443 height 22
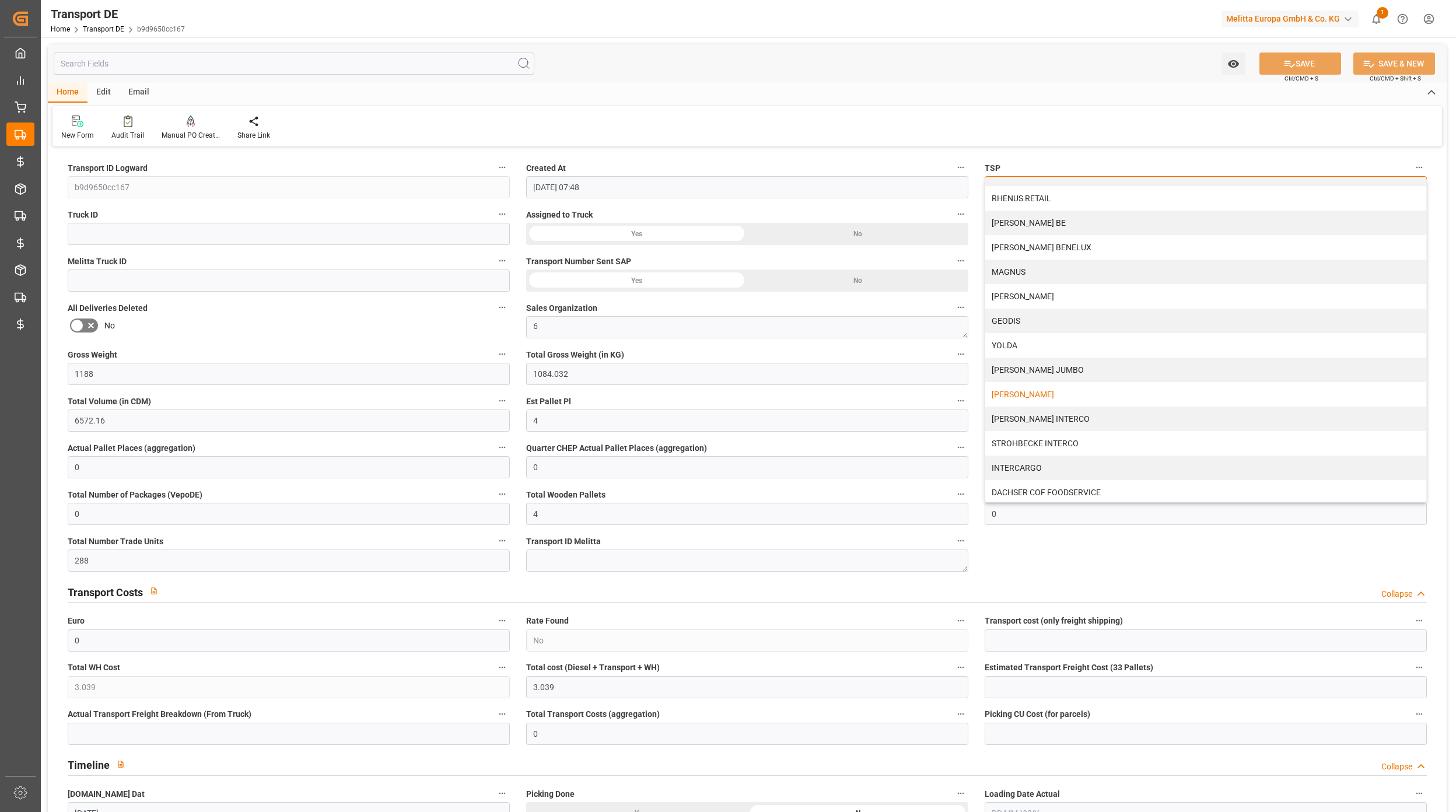
scroll to position [700, 0]
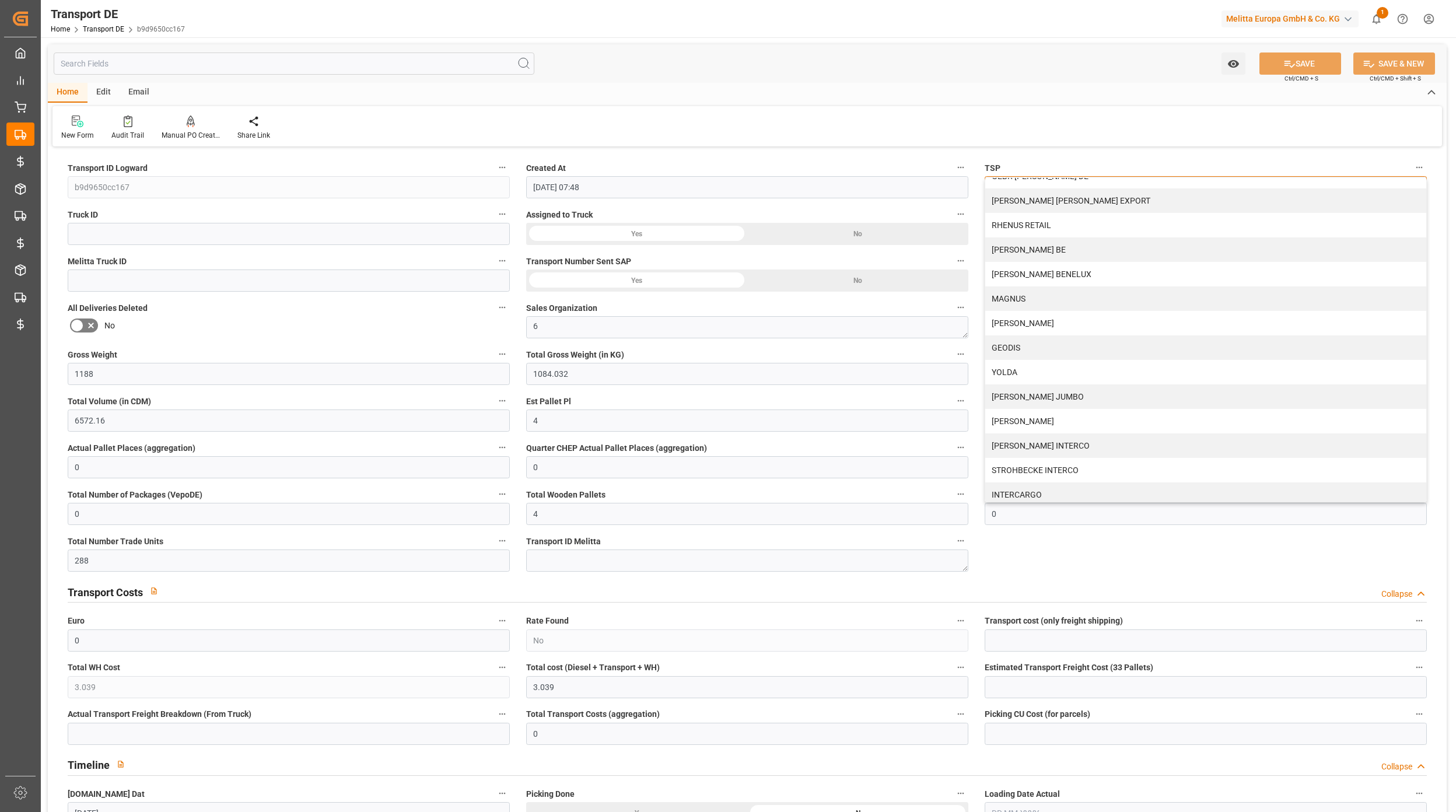
click at [1048, 276] on div "[PERSON_NAME] BENELUX" at bounding box center [1206, 274] width 441 height 25
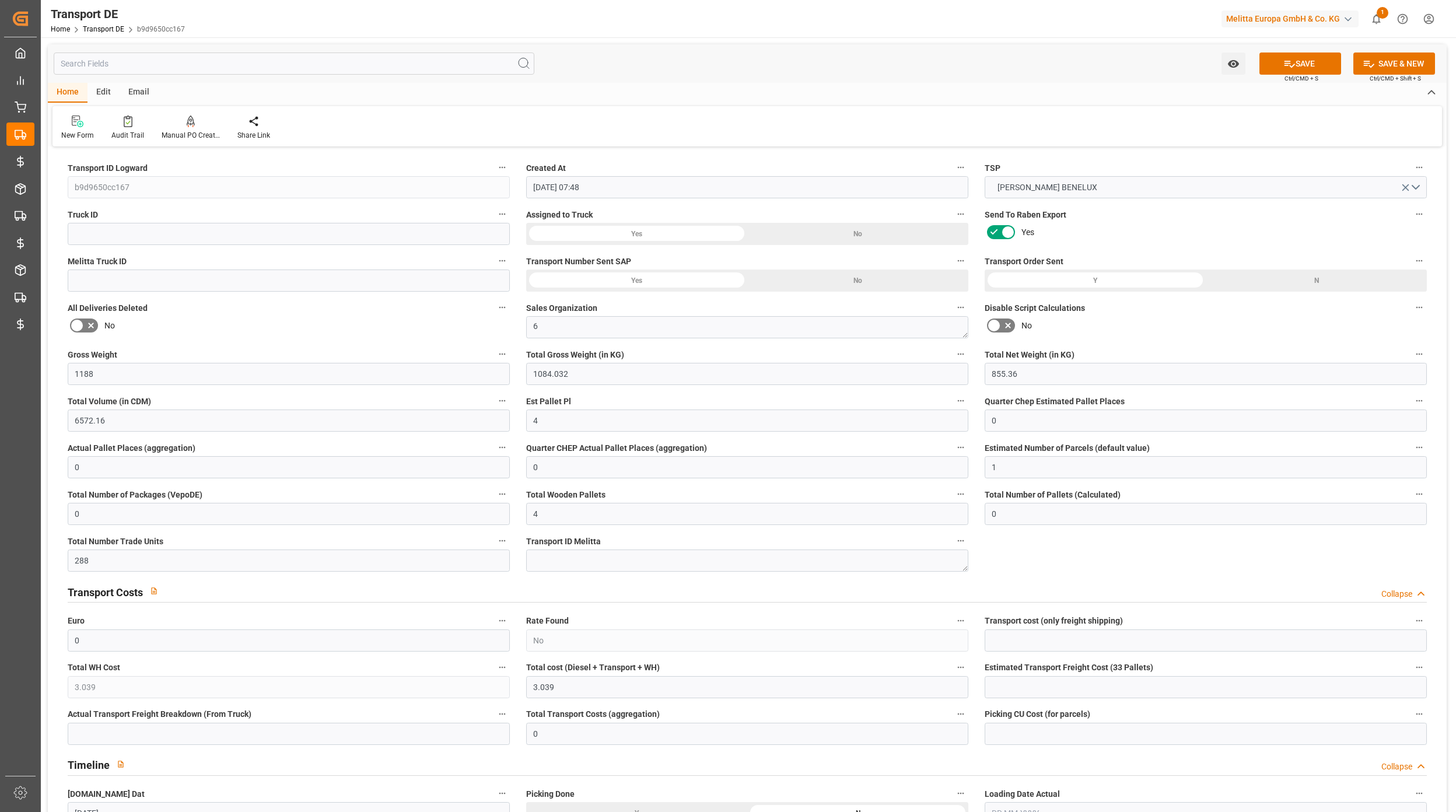
click at [1314, 63] on button "SAVE" at bounding box center [1300, 63] width 82 height 22
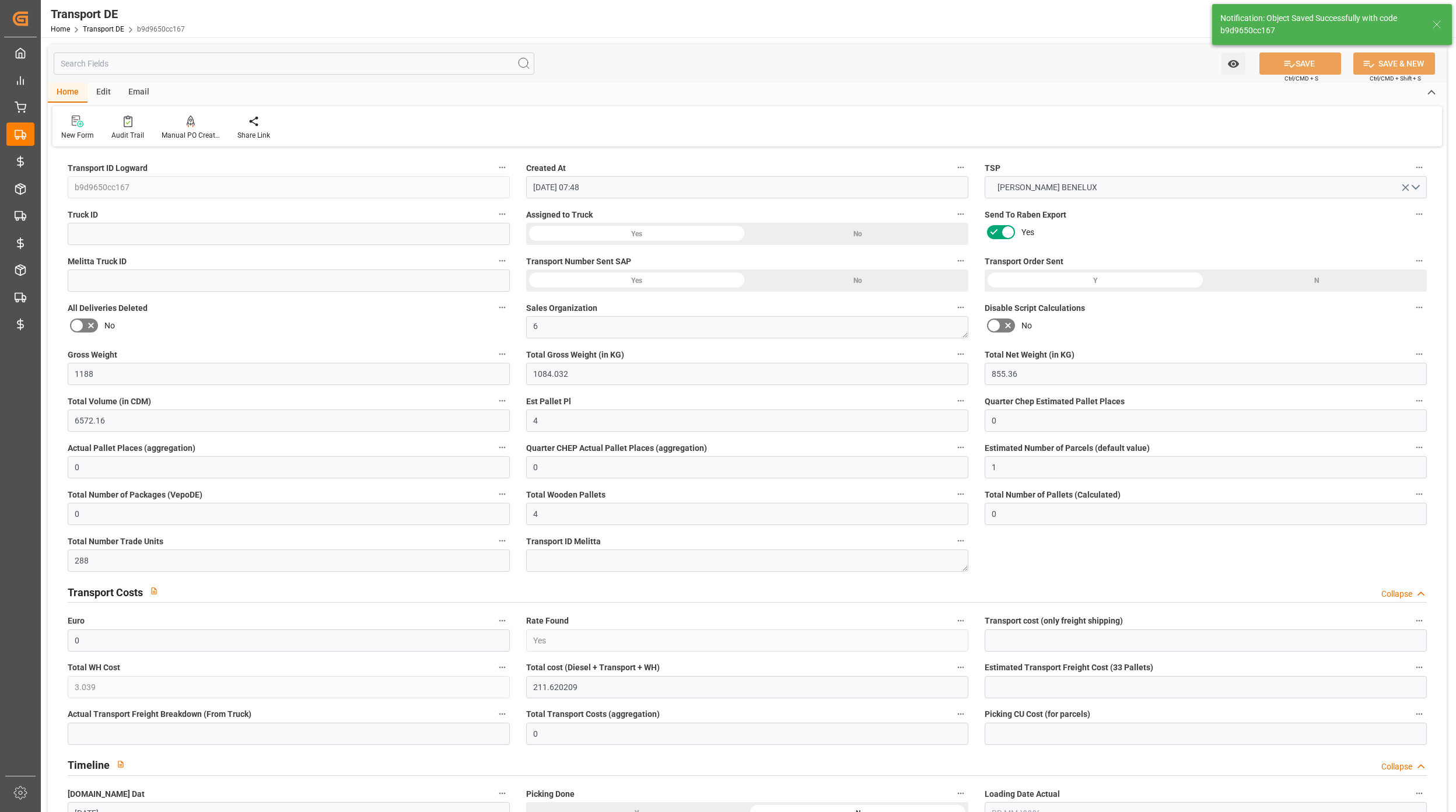
type input "Yes"
type input "211.620209"
type input "[PERSON_NAME][STREET_ADDRESS]"
type textarea "2e4e7b53a809"
type input "212.21"
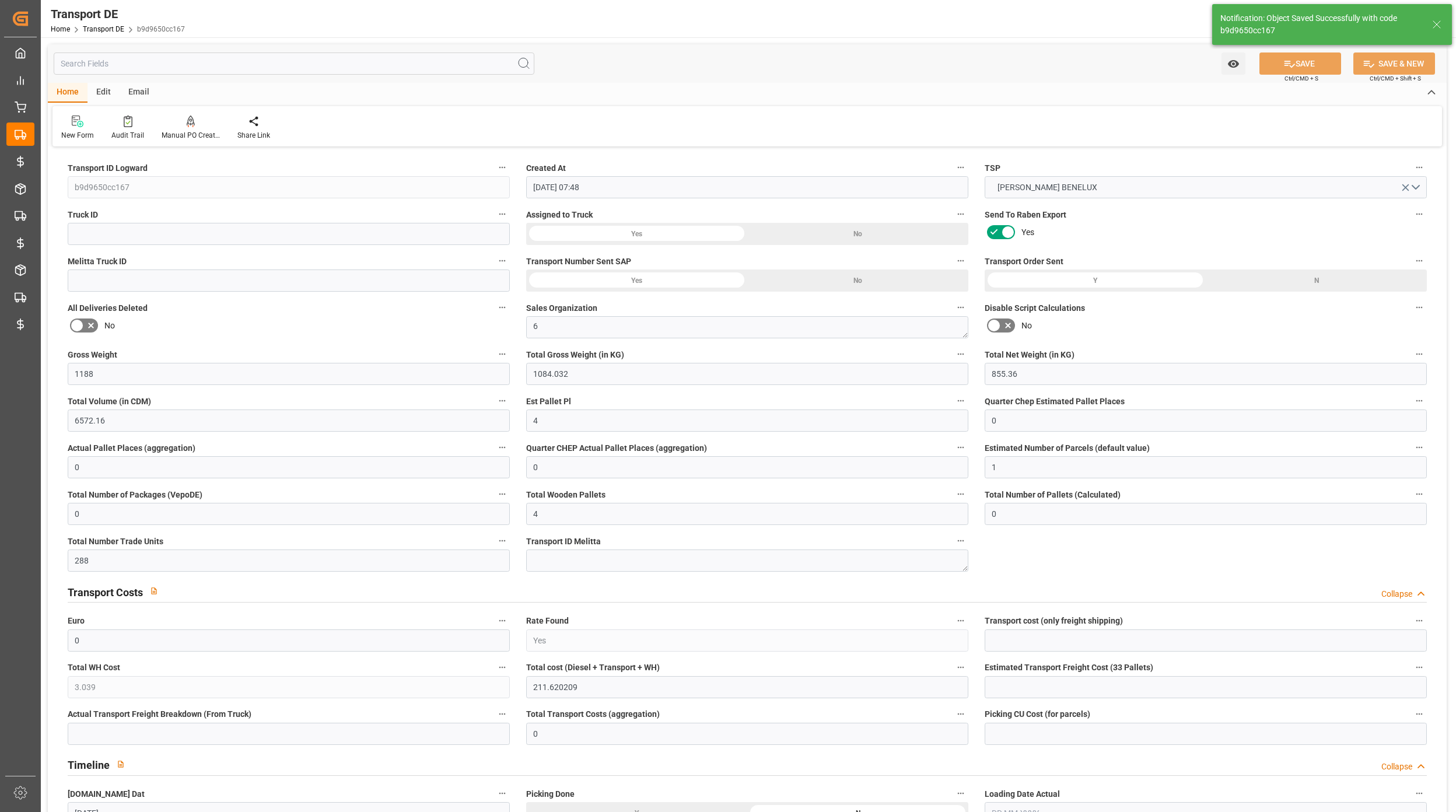
type input "212.21"
type input "208.5812"
type input "-3.6288"
type input "211.6202"
type input "208.5812"
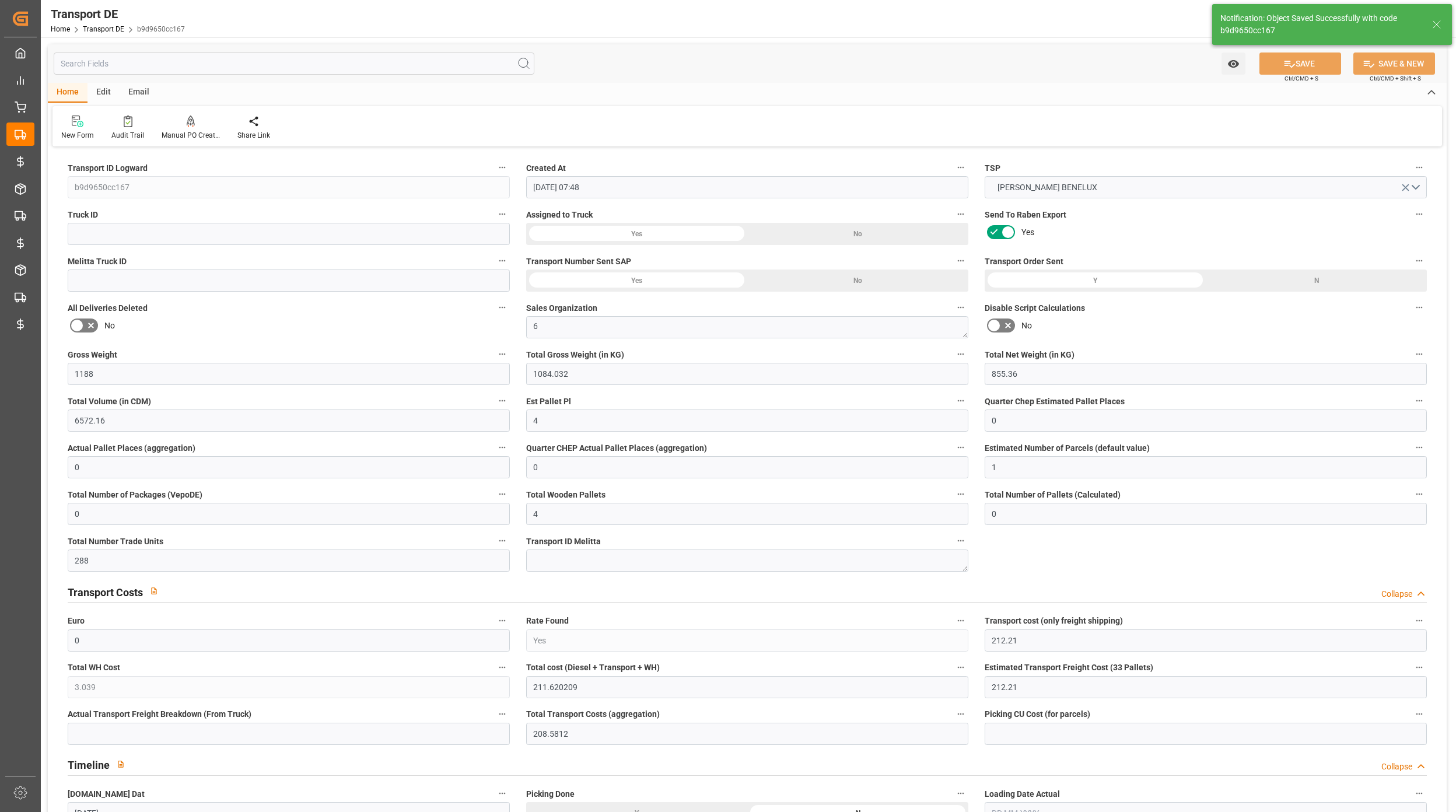
click at [1439, 25] on icon at bounding box center [1437, 25] width 14 height 14
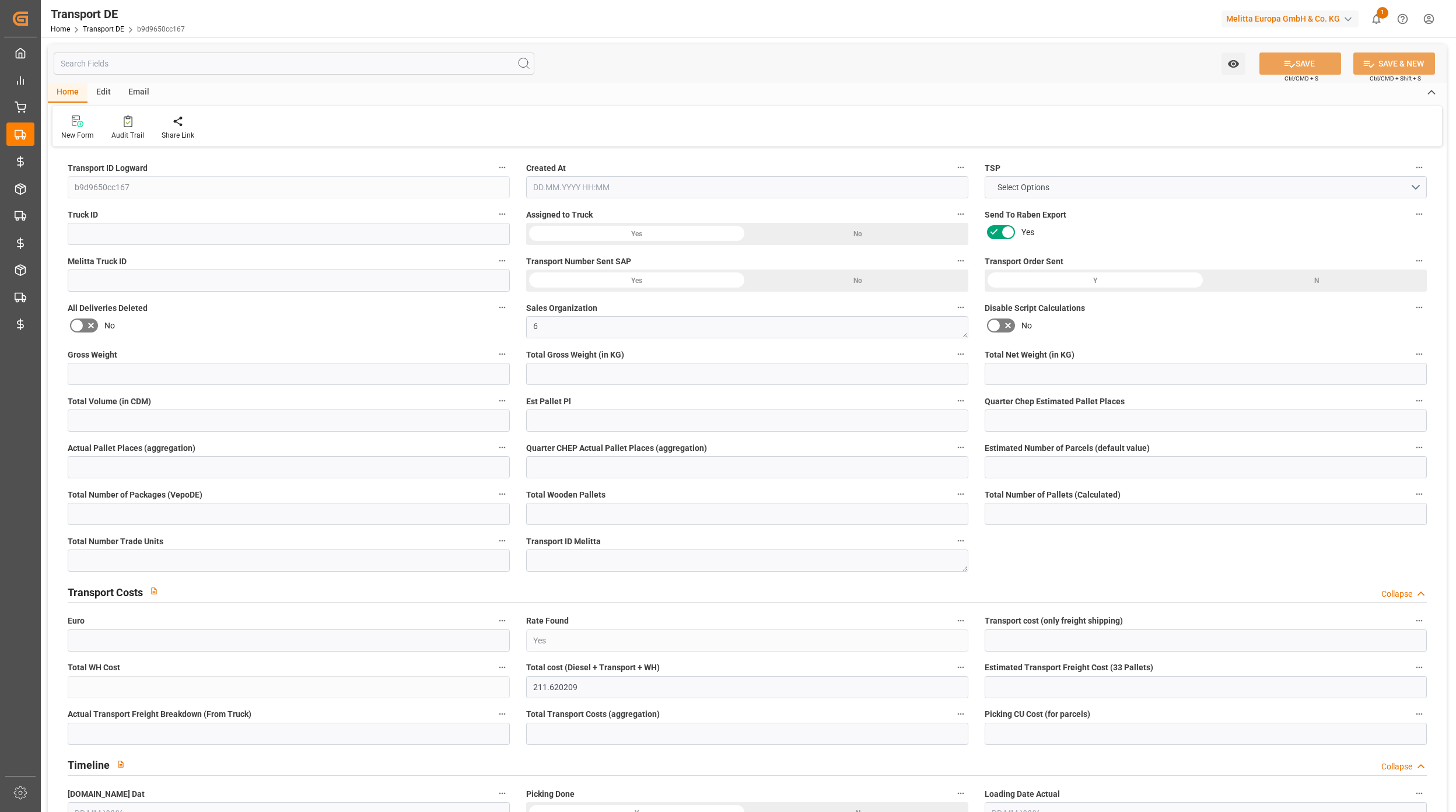
type input "1188"
type input "1084.032"
type input "855.36"
type input "6572.16"
type input "4"
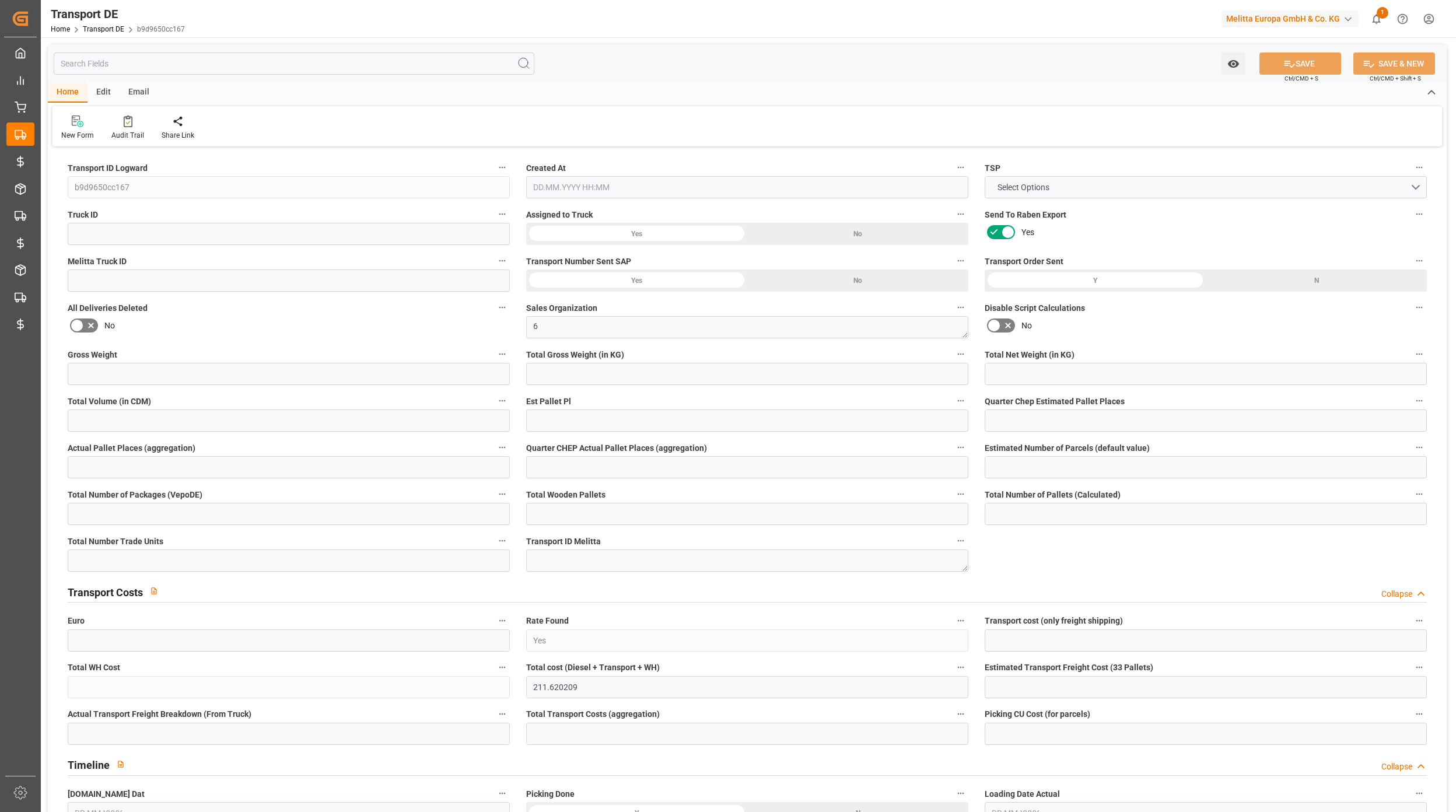
type input "0"
type input "1"
type input "0"
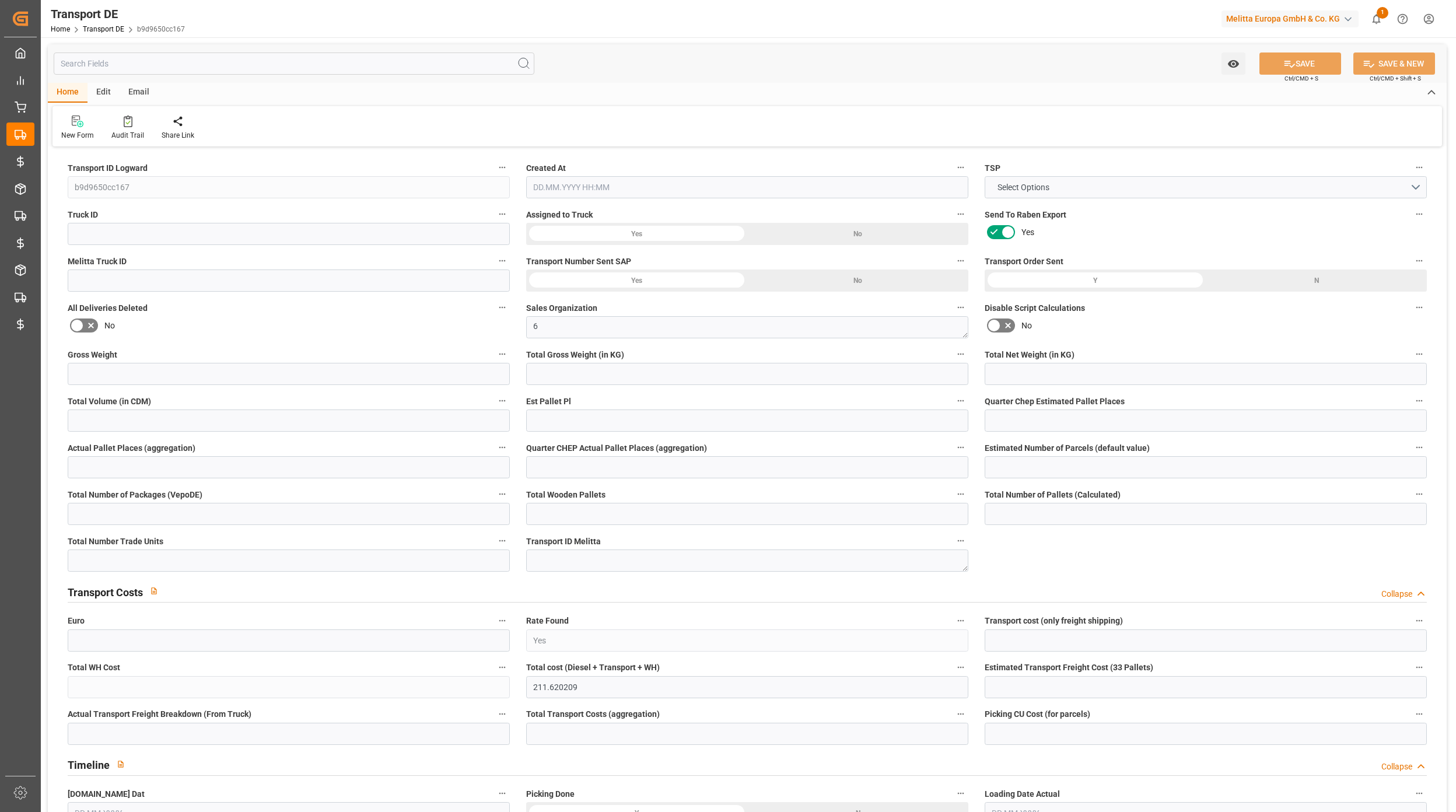
type input "4"
type input "0"
type input "288"
type input "0"
type input "212.21"
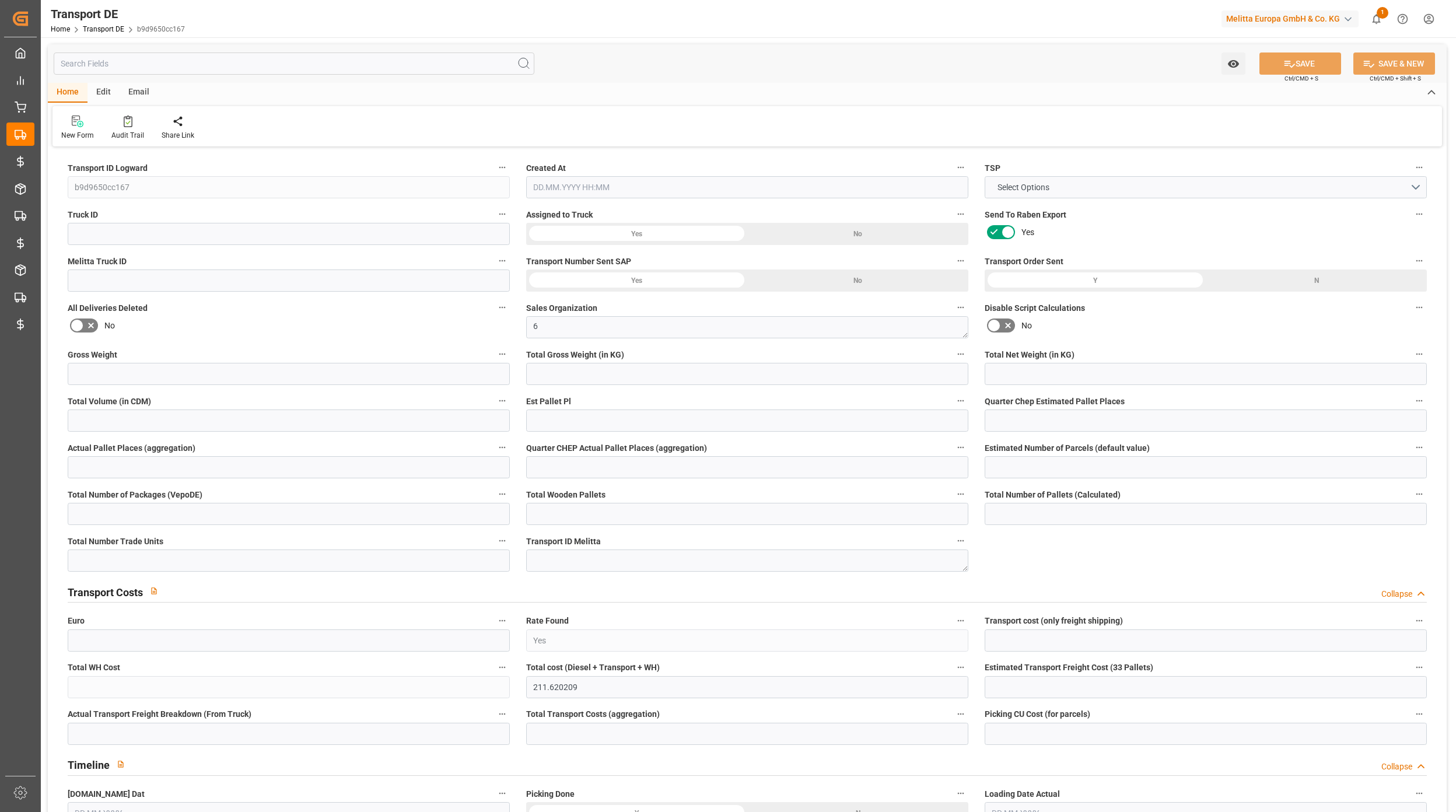
type input "3.039"
type input "212.21"
type input "208.5812"
type input "94"
type input "0"
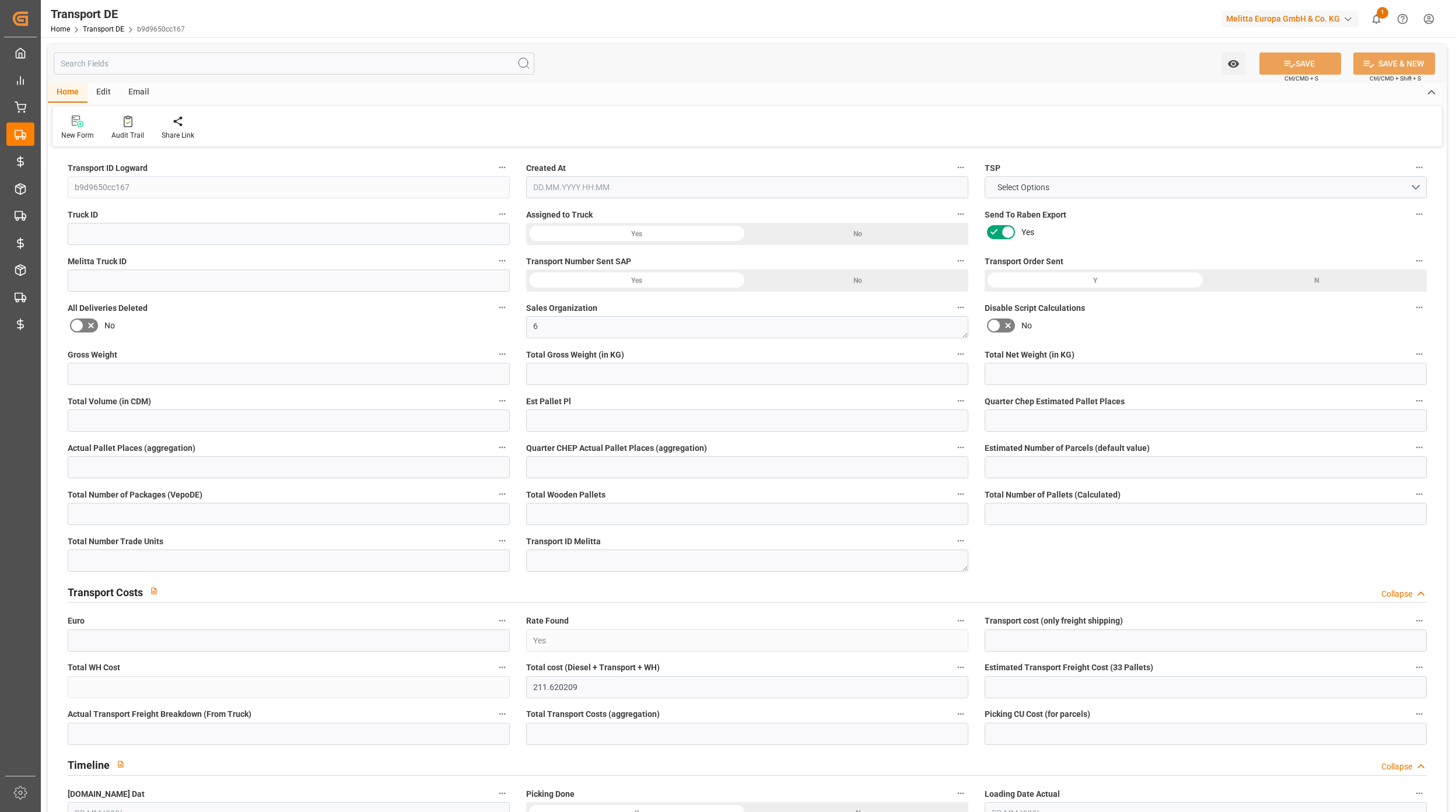
type input "0"
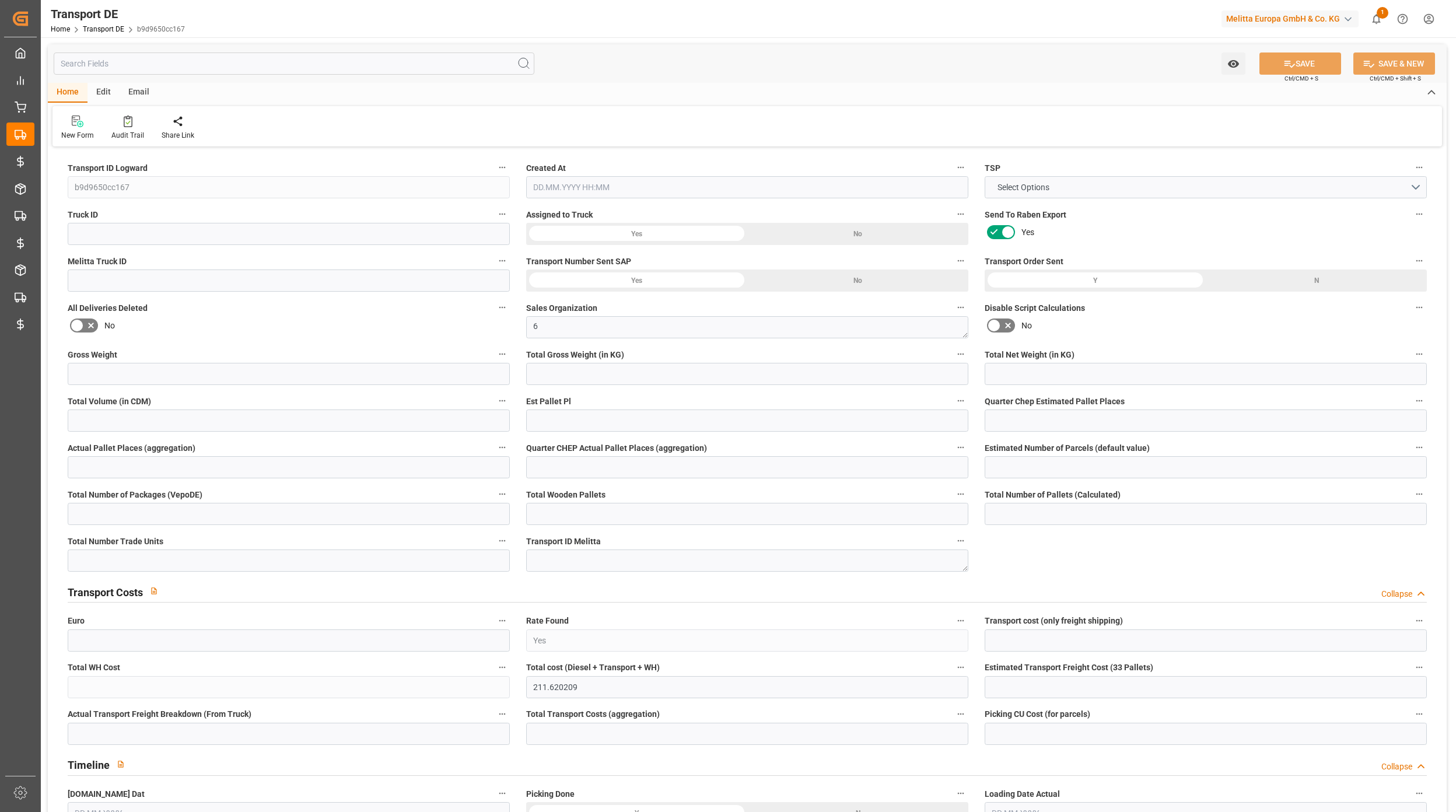
type input "0"
type input "-3.6288"
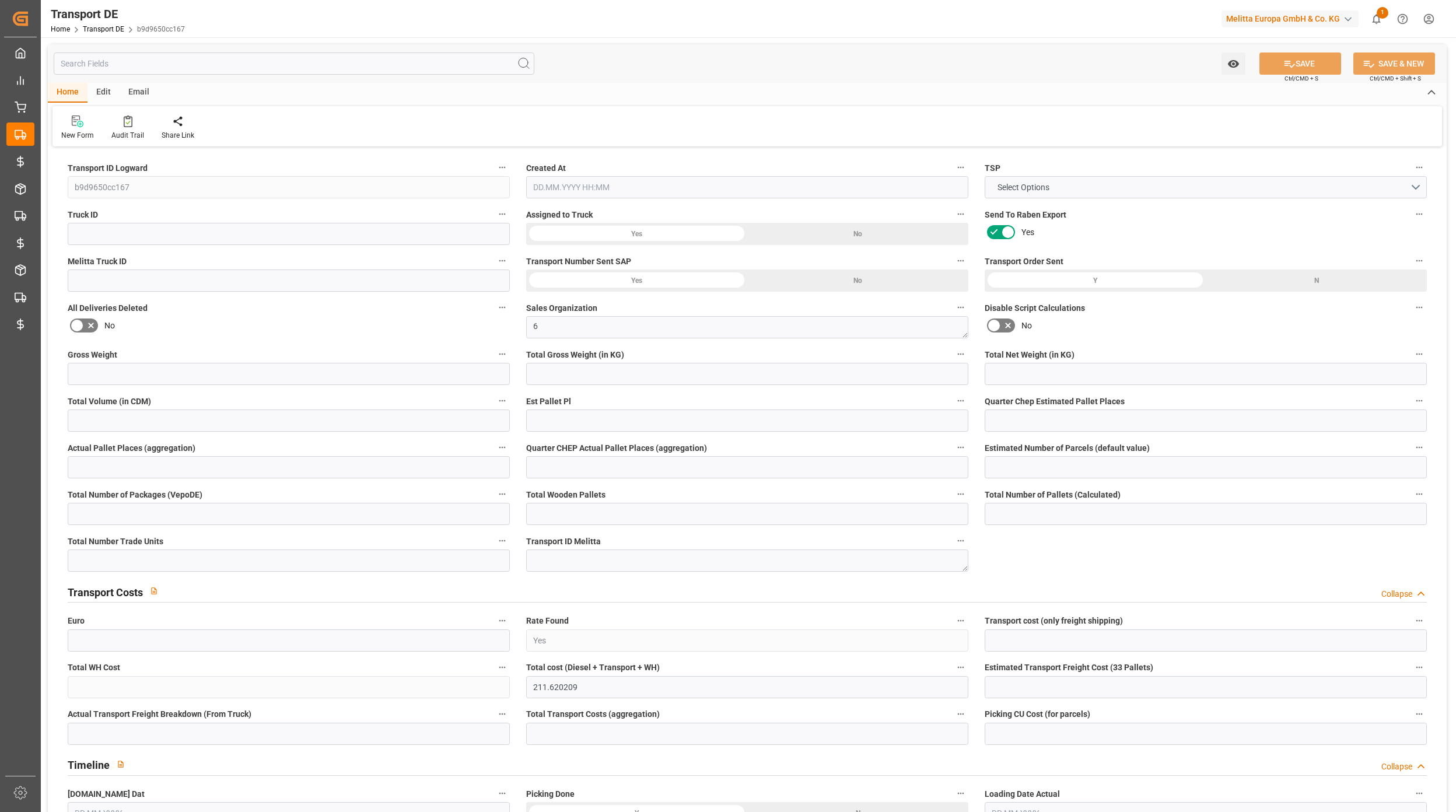
type input "0"
type input "1084.032"
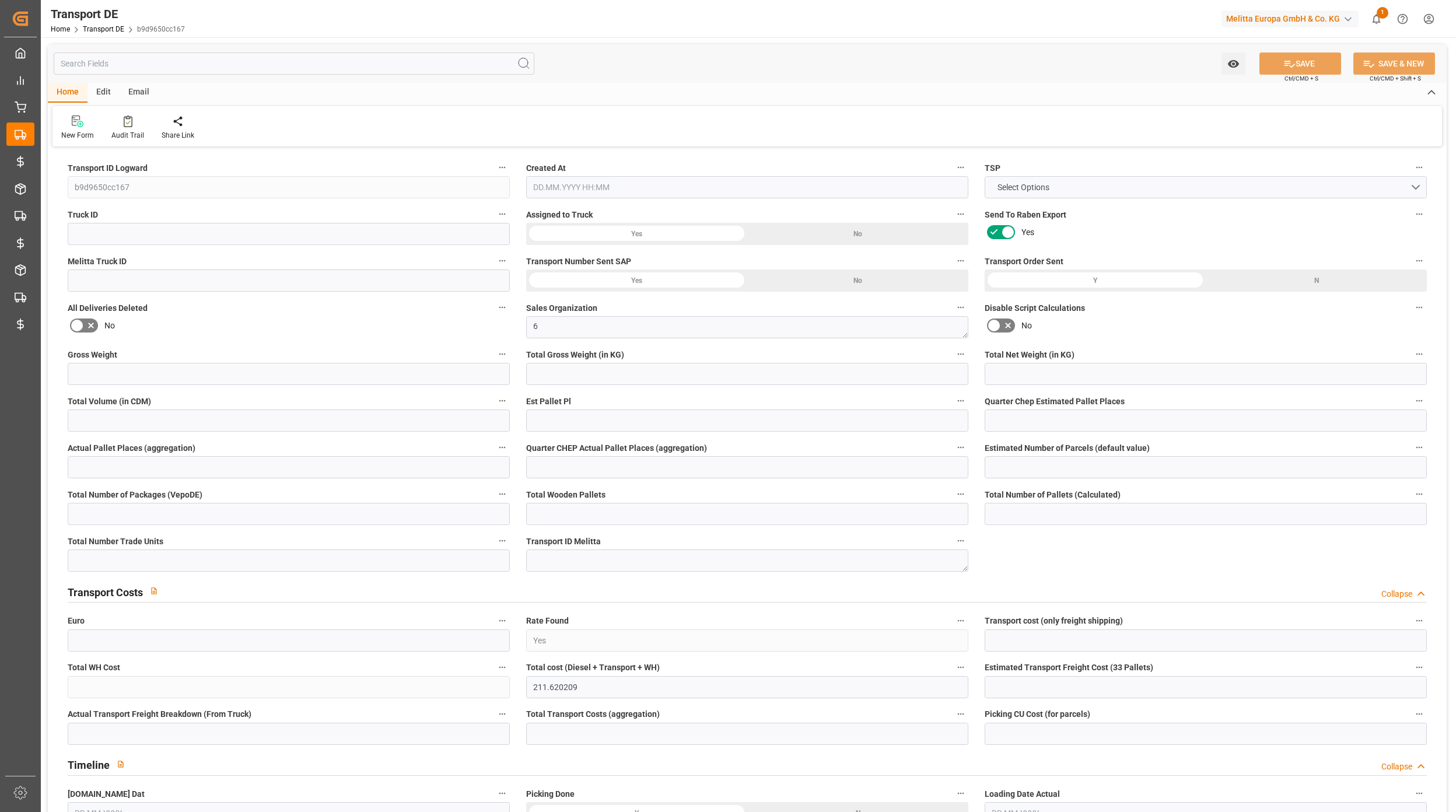
type input "4710.8598"
type input "21"
type input "35"
type input "4"
type input "0"
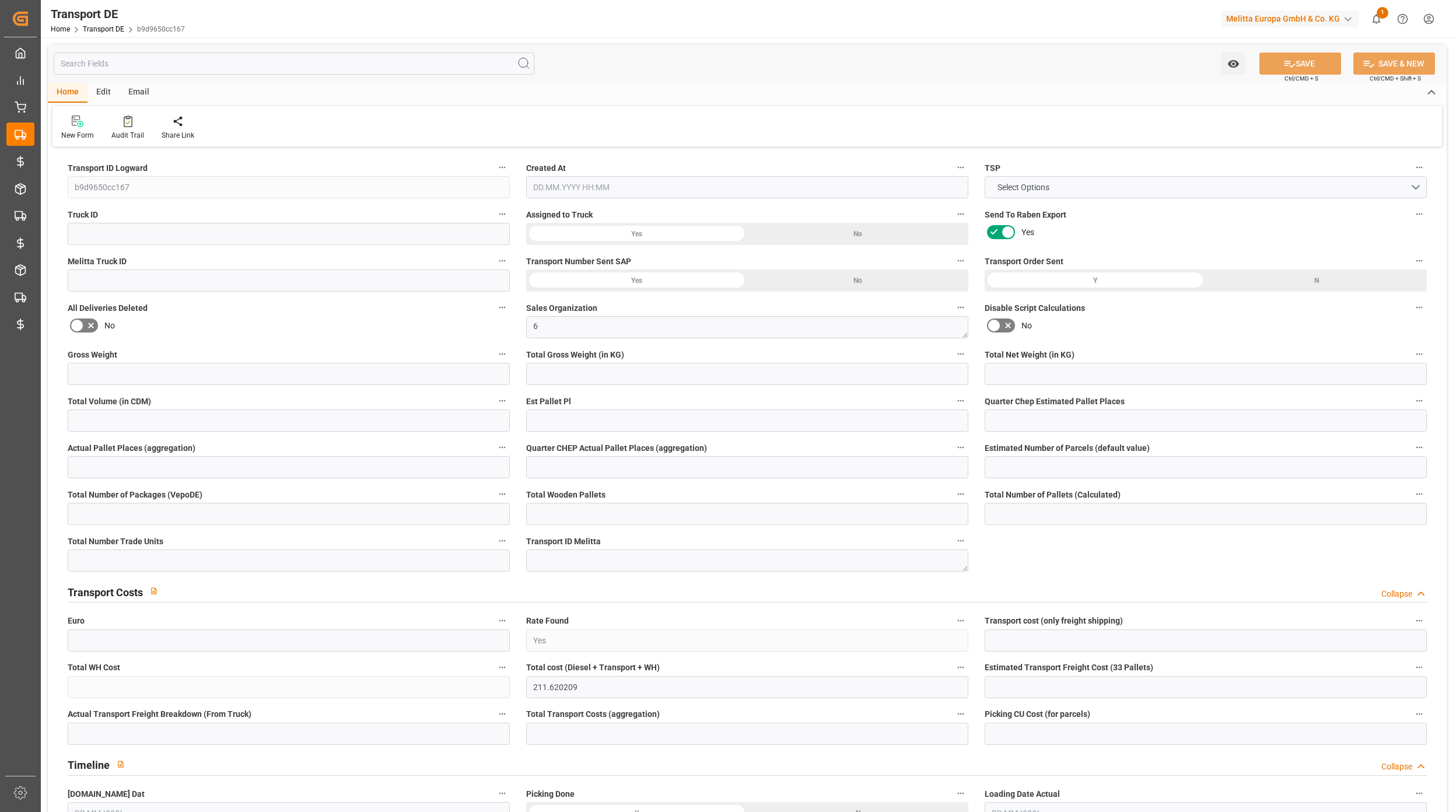
type input "0"
type input "1"
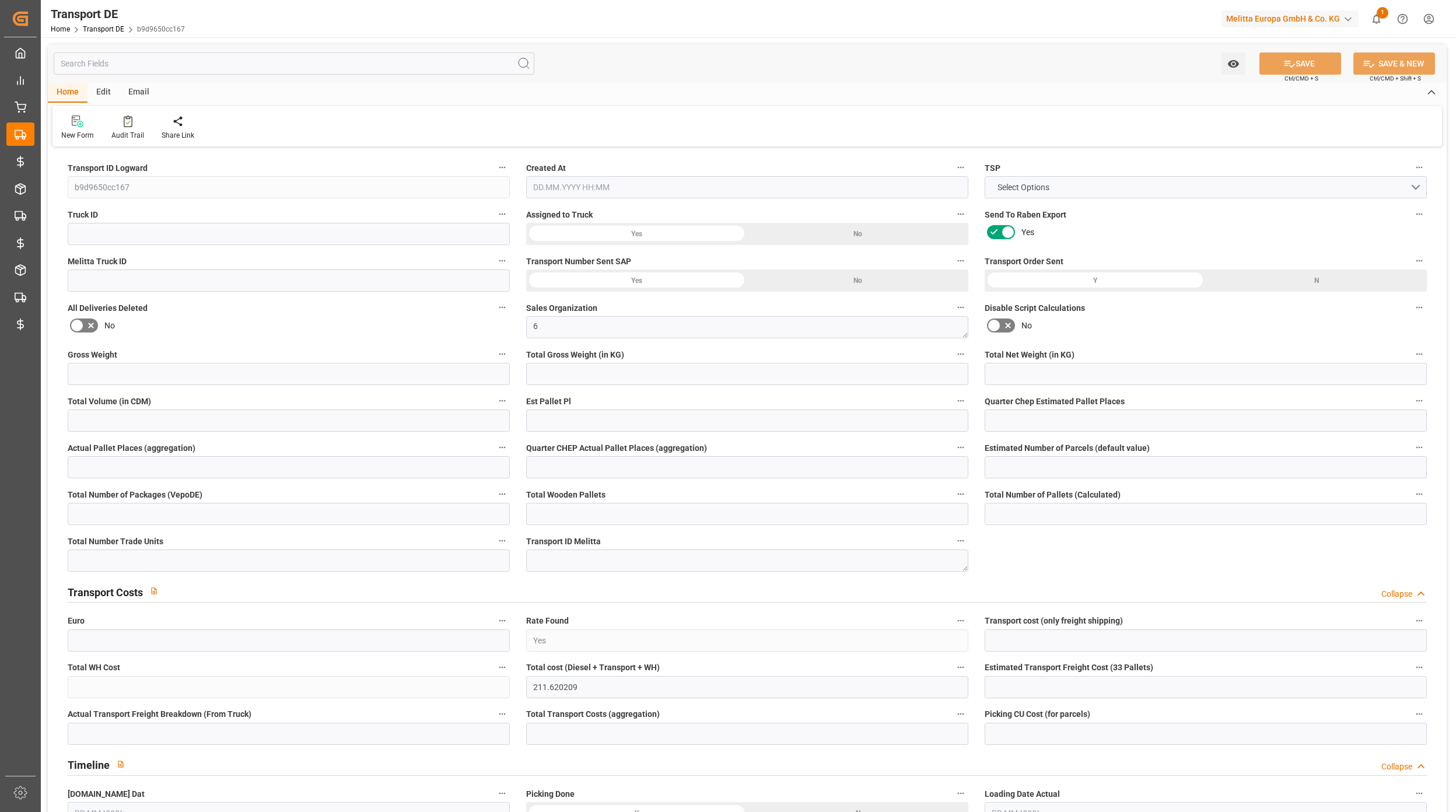
type input "0"
type input "288"
type input "211.6202"
type input "208.5812"
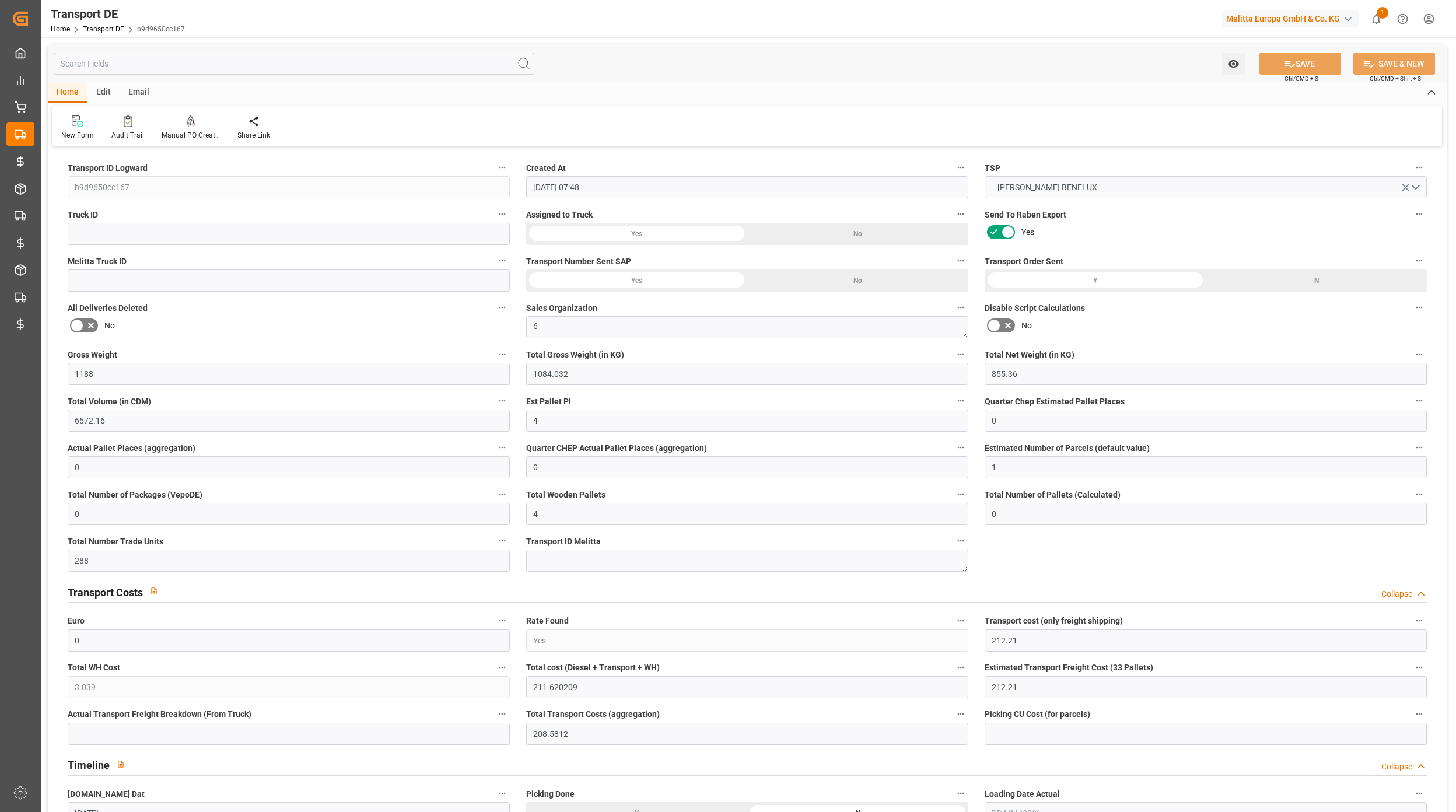
type input "[DATE] 07:48"
type input "[DATE]"
click at [1388, 28] on div "1 Notifications Only show unread All Mark all categories read Downloads Mark al…" at bounding box center [1376, 18] width 26 height 26
drag, startPoint x: 1382, startPoint y: 17, endPoint x: 1383, endPoint y: 30, distance: 13.0
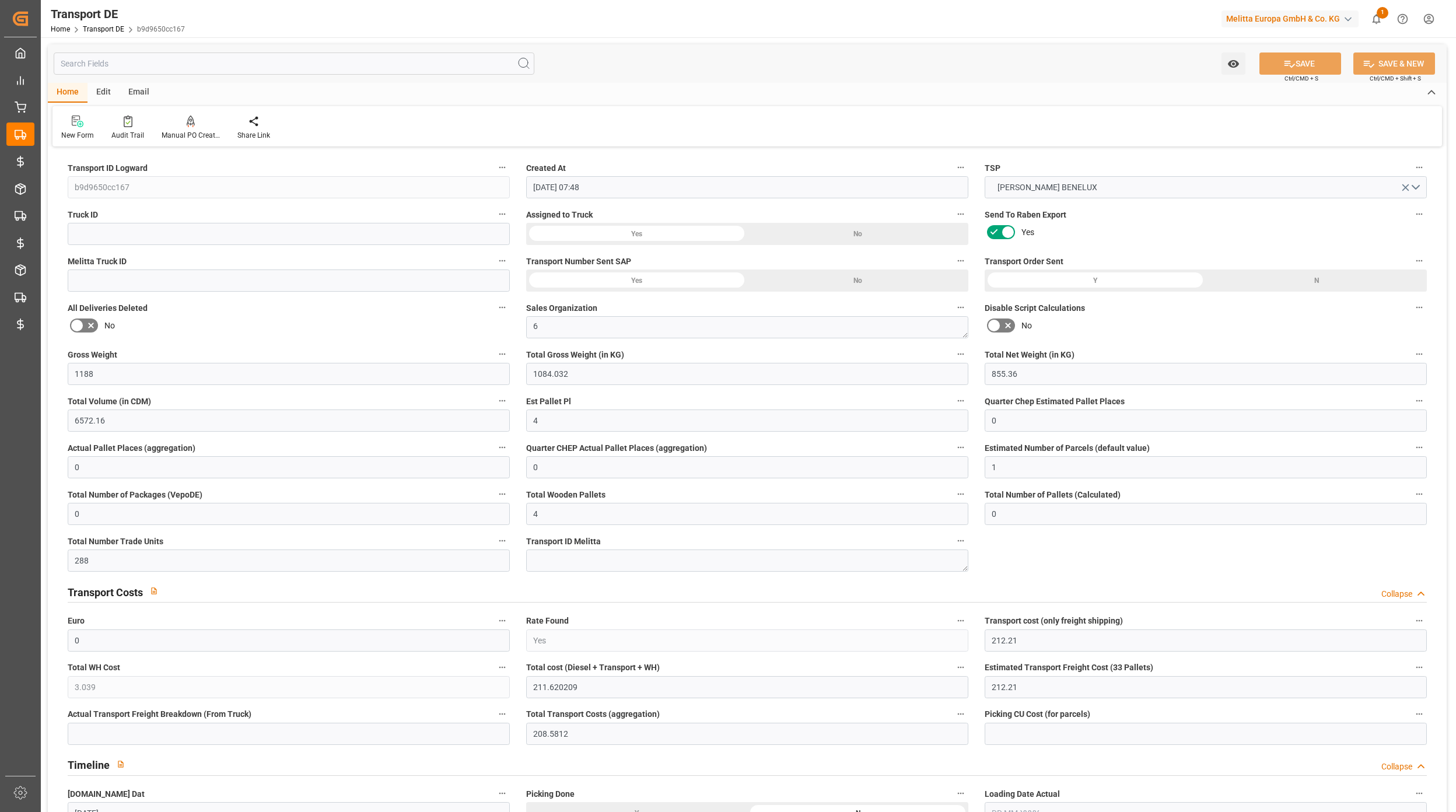
click at [1381, 17] on span "1" at bounding box center [1382, 13] width 12 height 12
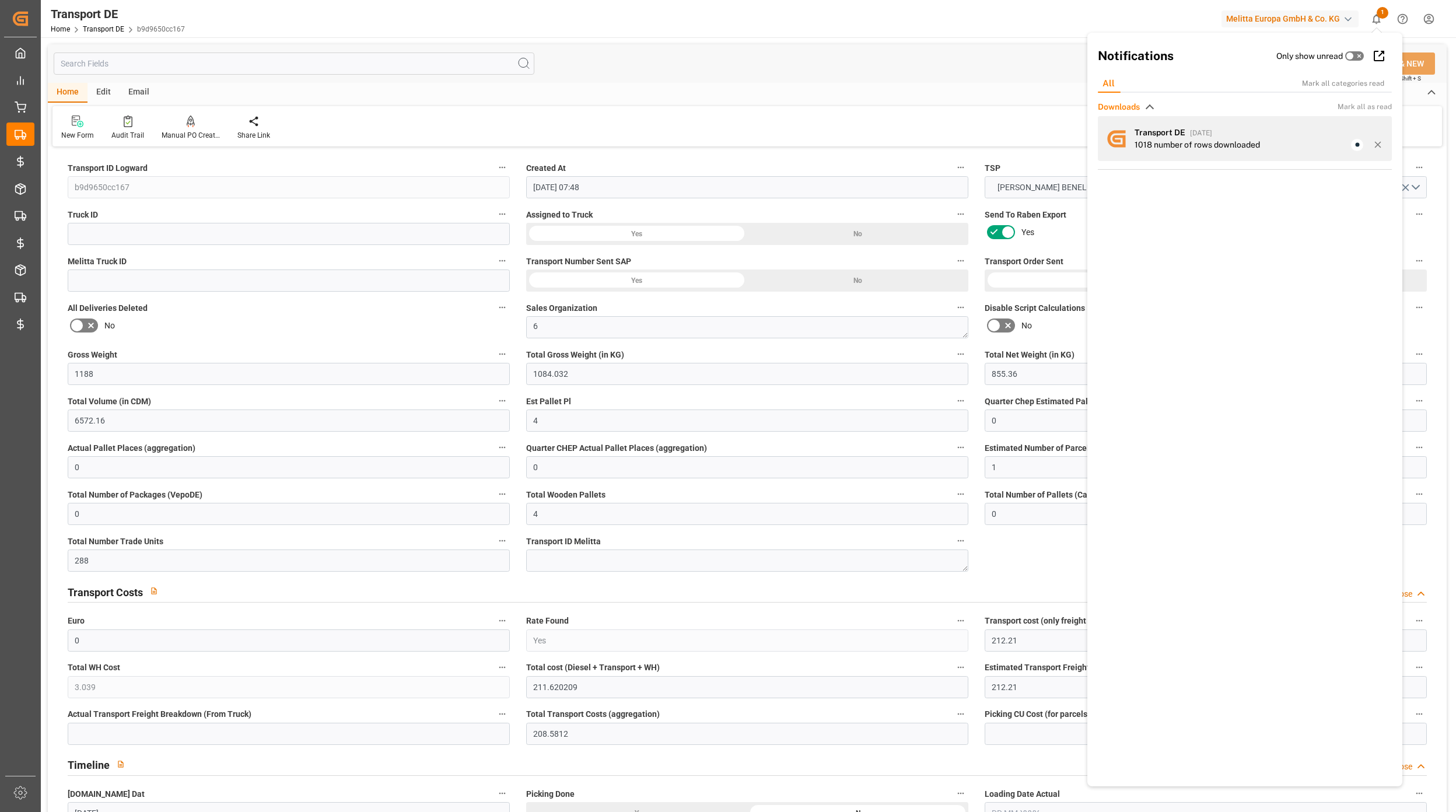
drag, startPoint x: 1381, startPoint y: 147, endPoint x: 1306, endPoint y: 141, distance: 75.2
click at [1380, 149] on icon at bounding box center [1377, 144] width 10 height 10
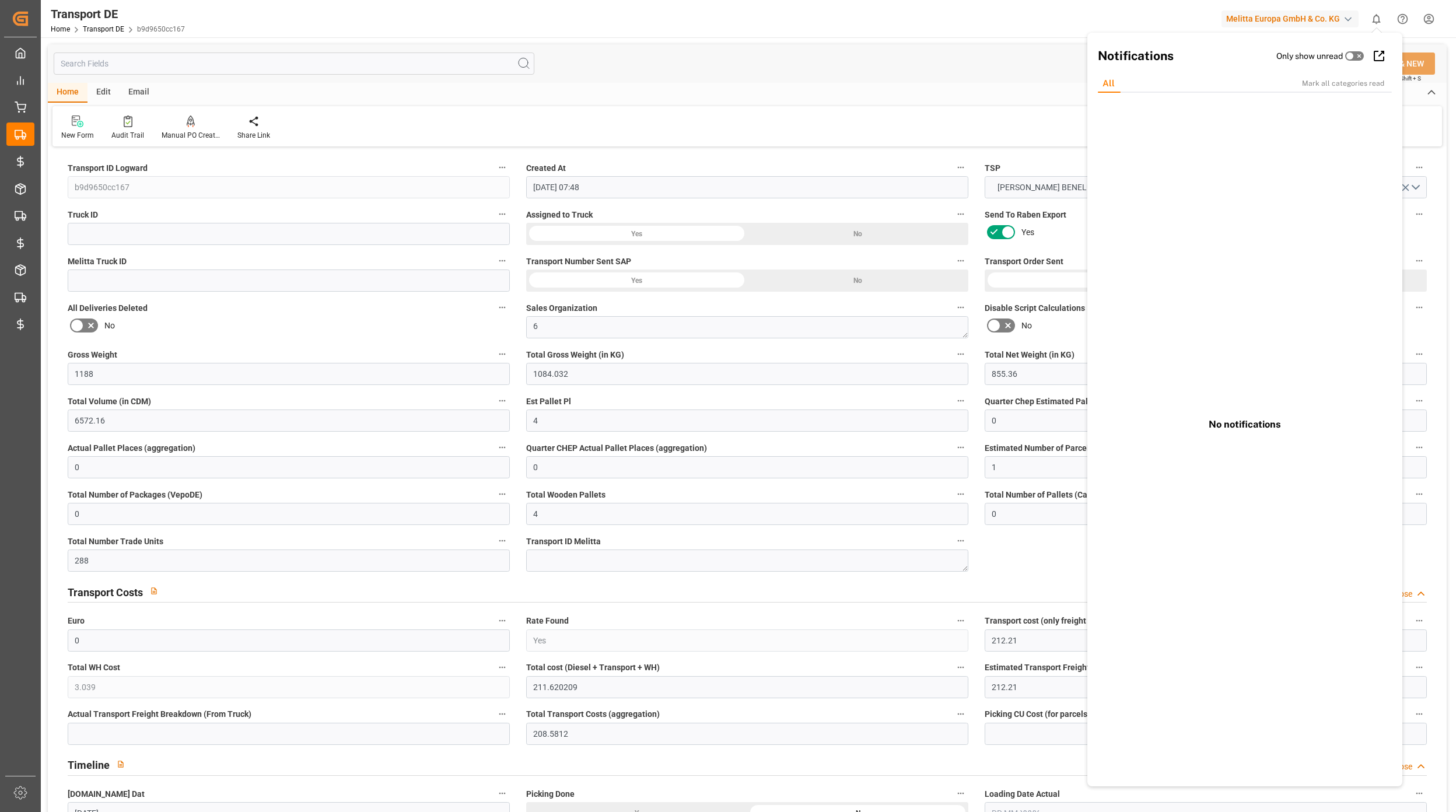
click at [1011, 98] on div "Home Edit Email" at bounding box center [747, 92] width 1399 height 20
click at [975, 75] on div "Watch Option SAVE Ctrl/CMD + S SAVE & NEW Ctrl/CMD + Shift + S" at bounding box center [747, 63] width 1399 height 39
